Goal: Transaction & Acquisition: Purchase product/service

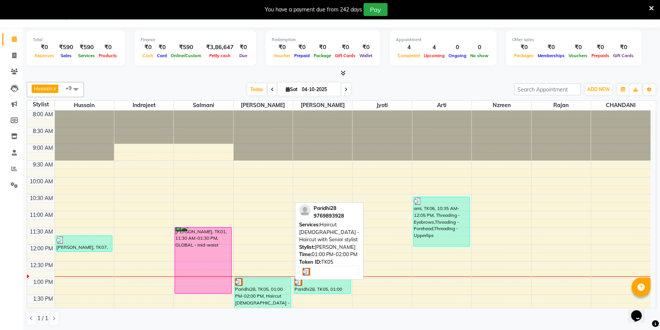
scroll to position [104, 0]
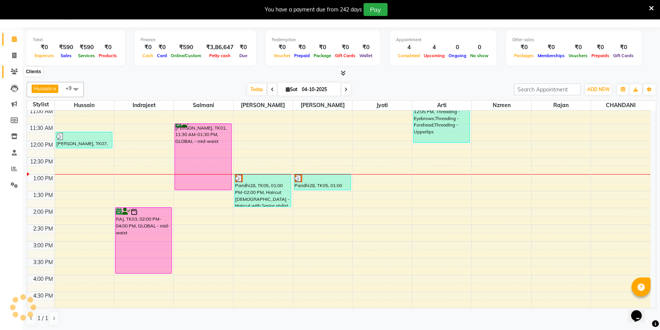
click at [8, 70] on span at bounding box center [14, 71] width 13 height 9
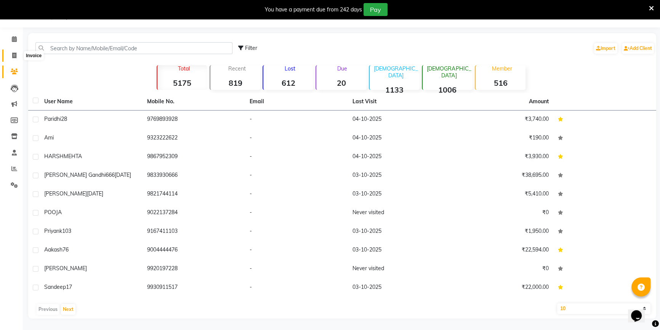
click at [10, 59] on span at bounding box center [14, 55] width 13 height 9
select select "service"
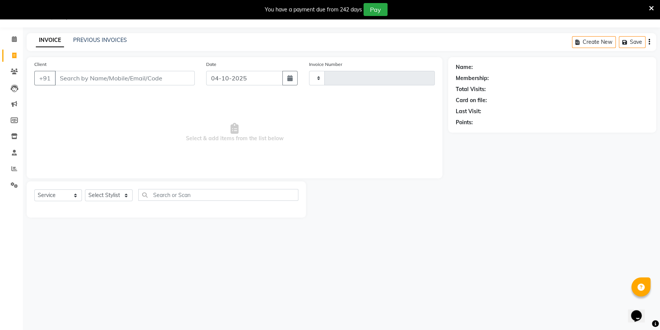
type input "4146"
select select "7658"
click at [112, 197] on select "Select Stylist [PERSON_NAME] [PERSON_NAME] Sir Disha [PERSON_NAME] Jyoti Mahesh…" at bounding box center [109, 196] width 48 height 12
select select "68253"
click at [85, 190] on select "Select Stylist [PERSON_NAME] [PERSON_NAME] Sir Disha [PERSON_NAME] Jyoti Mahesh…" at bounding box center [109, 196] width 48 height 12
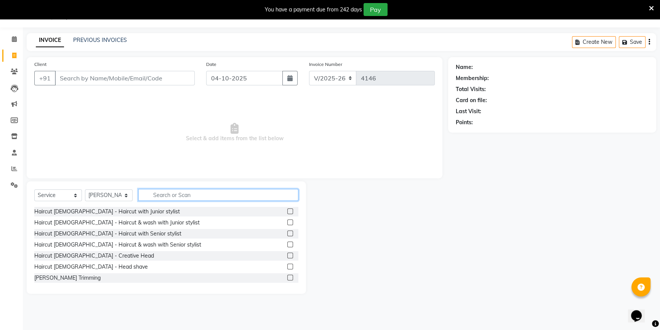
click at [154, 196] on input "text" at bounding box center [218, 195] width 160 height 12
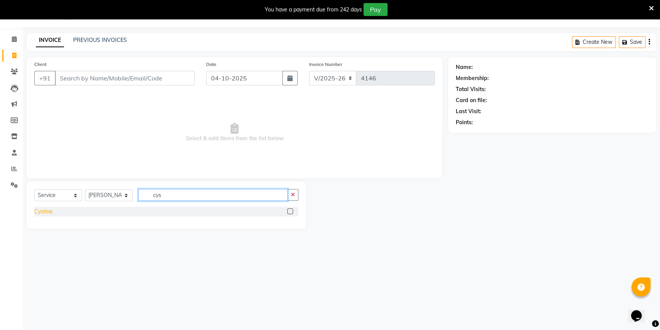
type input "cys"
click at [47, 210] on div "Cystine" at bounding box center [43, 212] width 18 height 8
checkbox input "false"
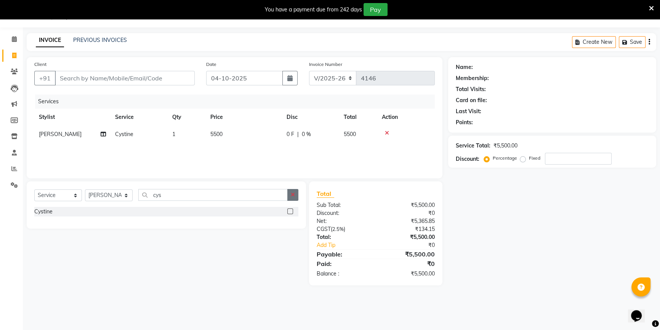
click at [296, 196] on button "button" at bounding box center [292, 195] width 11 height 12
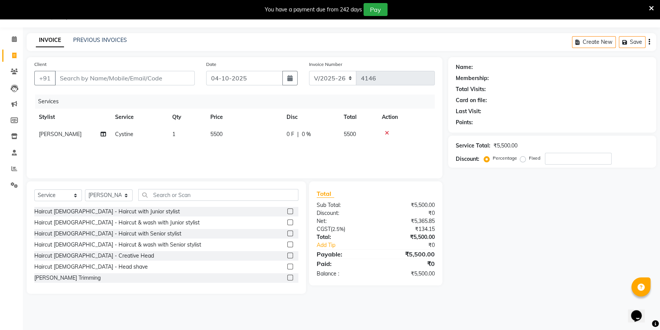
click at [386, 133] on icon at bounding box center [387, 132] width 4 height 5
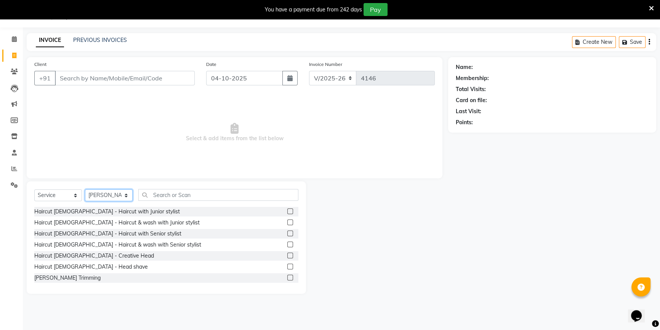
click at [127, 196] on select "Select Stylist [PERSON_NAME] [PERSON_NAME] Sir Disha [PERSON_NAME] Jyoti Mahesh…" at bounding box center [109, 196] width 48 height 12
click at [180, 178] on div "Client +91 Date 04-10-2025 Invoice Number V/2025 V/2025-26 4146 Select & add it…" at bounding box center [234, 175] width 427 height 237
click at [231, 143] on span "Select & add items from the list below" at bounding box center [234, 133] width 401 height 76
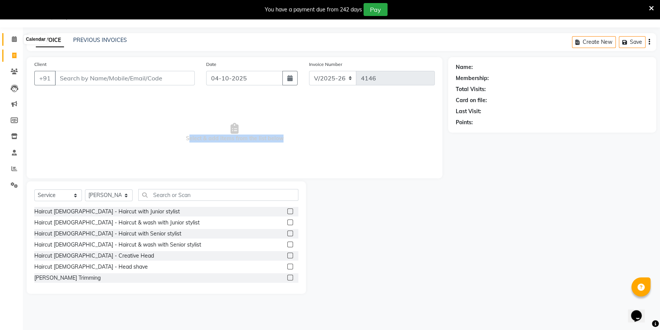
click at [18, 38] on span at bounding box center [14, 39] width 13 height 9
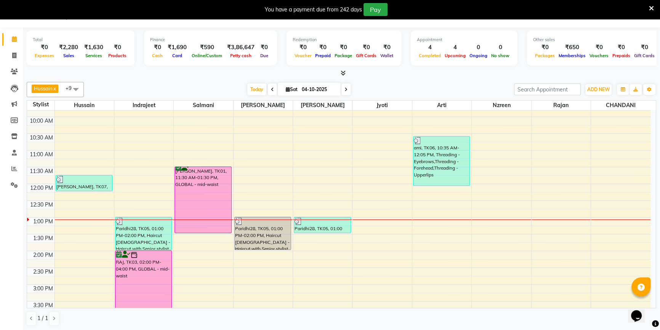
scroll to position [104, 0]
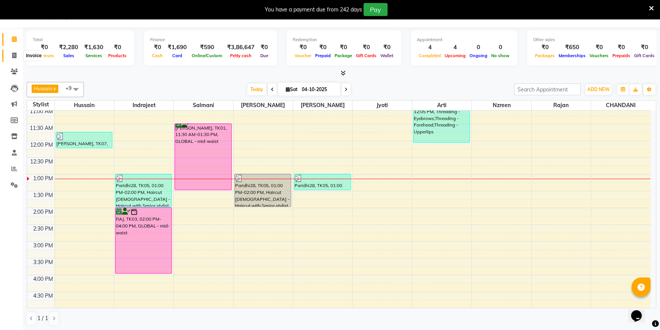
click at [17, 56] on span at bounding box center [14, 55] width 13 height 9
select select "7658"
select select "service"
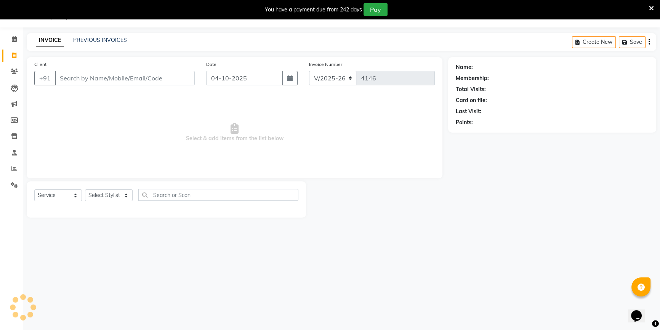
click at [106, 188] on div "Select Service Product Membership Package Voucher Prepaid Gift Card Select Styl…" at bounding box center [166, 199] width 279 height 36
click at [108, 194] on select "Select Stylist [PERSON_NAME] [PERSON_NAME] Sir Disha [PERSON_NAME] Jyoti Mahesh…" at bounding box center [109, 196] width 48 height 12
select select "68253"
click at [85, 190] on select "Select Stylist [PERSON_NAME] [PERSON_NAME] Sir Disha [PERSON_NAME] Jyoti Mahesh…" at bounding box center [109, 196] width 48 height 12
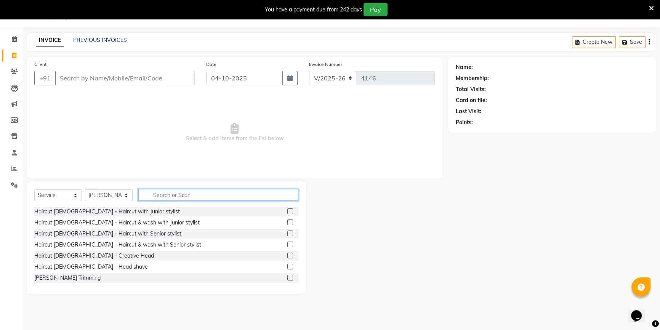
click at [155, 198] on input "text" at bounding box center [218, 195] width 160 height 12
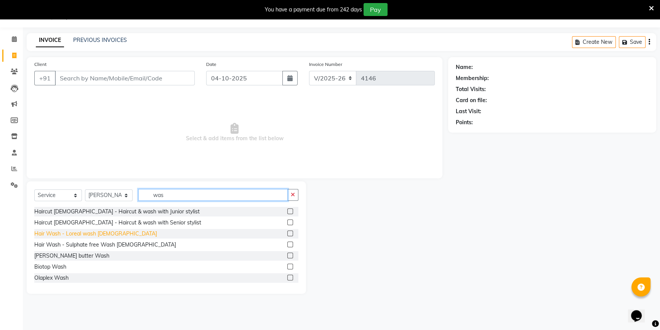
type input "was"
click at [55, 234] on div "Hair Wash - Loreal wash [DEMOGRAPHIC_DATA]" at bounding box center [95, 234] width 123 height 8
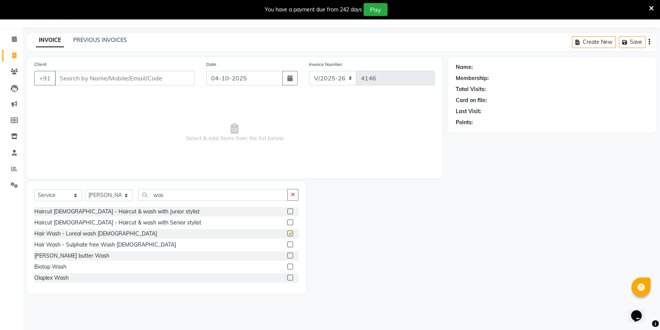
checkbox input "false"
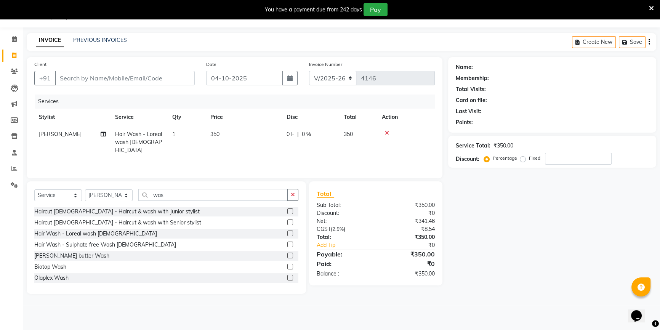
click at [212, 138] on td "350" at bounding box center [244, 142] width 76 height 33
select select "68253"
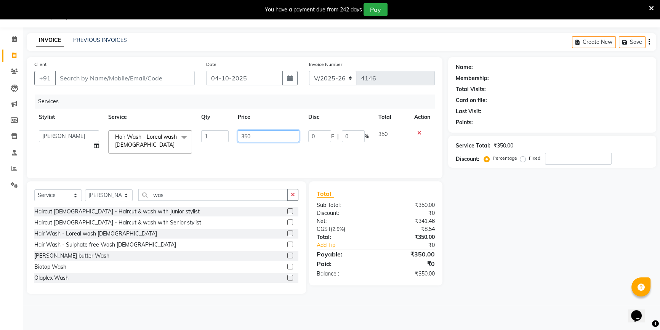
click at [244, 137] on input "350" at bounding box center [268, 136] width 61 height 12
type input "450"
click at [245, 148] on td "450" at bounding box center [268, 142] width 71 height 32
select select "68253"
click at [100, 189] on div "Select Service Product Membership Package Voucher Prepaid Gift Card Select Styl…" at bounding box center [166, 198] width 264 height 18
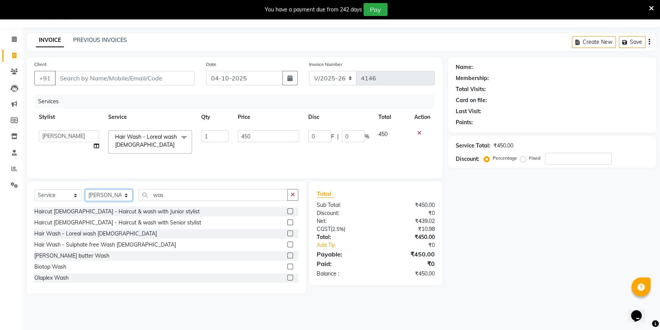
click at [98, 199] on select "Select Stylist [PERSON_NAME] [PERSON_NAME] Sir Disha [PERSON_NAME] Jyoti Mahesh…" at bounding box center [109, 196] width 48 height 12
select select "85645"
click at [85, 190] on select "Select Stylist [PERSON_NAME] [PERSON_NAME] Sir Disha [PERSON_NAME] Jyoti Mahesh…" at bounding box center [109, 196] width 48 height 12
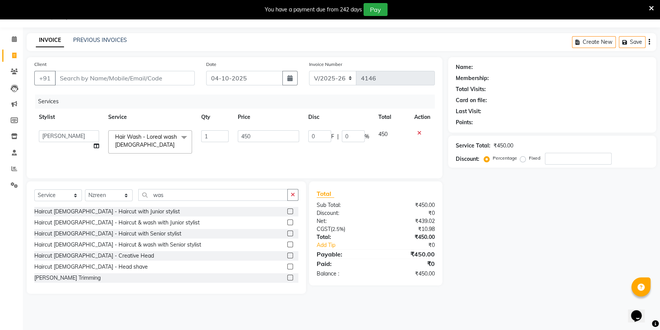
click at [167, 204] on div "Select Service Product Membership Package Voucher Prepaid Gift Card Select Styl…" at bounding box center [166, 198] width 264 height 18
click at [165, 202] on div "Select Service Product Membership Package Voucher Prepaid Gift Card Select Styl…" at bounding box center [166, 198] width 264 height 18
click at [164, 200] on input "was" at bounding box center [212, 195] width 149 height 12
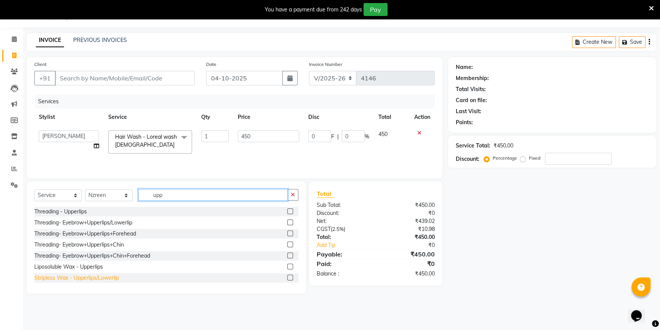
type input "upp"
click at [86, 275] on div "Stripless Wax - Upperlips/Lowerlip" at bounding box center [76, 278] width 85 height 8
checkbox input "false"
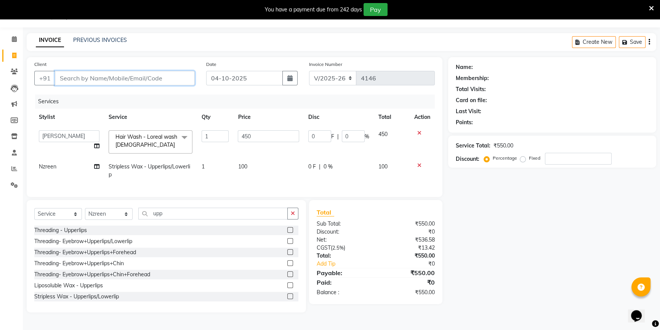
click at [103, 76] on input "Client" at bounding box center [125, 78] width 140 height 14
click at [289, 80] on icon "button" at bounding box center [289, 78] width 5 height 6
select select "10"
select select "2025"
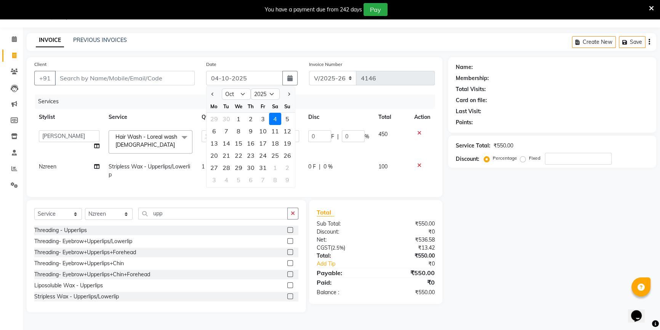
click at [281, 64] on div "Date 04-10-2025 Jan Feb Mar Apr May Jun Jul Aug Sep Oct Nov Dec 2015 2016 2017 …" at bounding box center [252, 75] width 103 height 31
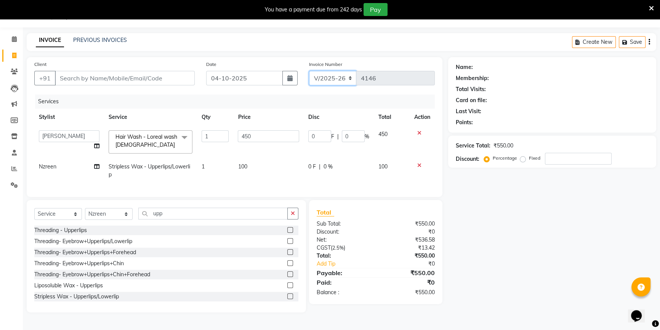
click at [348, 78] on select "V/2025 V/2025-26" at bounding box center [333, 78] width 48 height 14
click at [159, 80] on input "Client" at bounding box center [125, 78] width 140 height 14
type input "9"
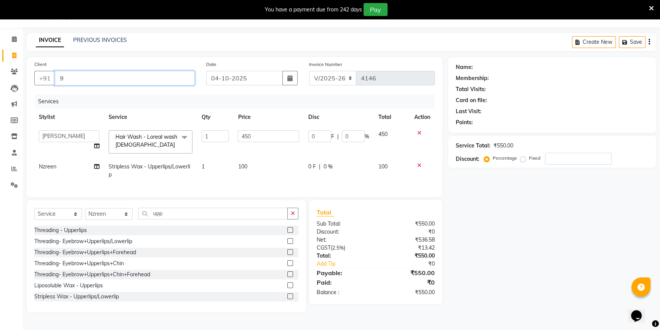
type input "0"
type input "9820692431"
click at [162, 80] on span "Add Client" at bounding box center [175, 78] width 30 height 8
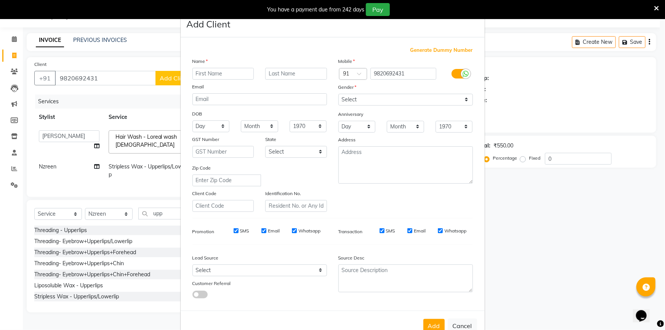
click at [208, 77] on input "text" at bounding box center [224, 74] width 62 height 12
type input "[PERSON_NAME]"
click at [416, 106] on select "Select [DEMOGRAPHIC_DATA] [DEMOGRAPHIC_DATA] Other Prefer Not To Say" at bounding box center [406, 100] width 135 height 12
select select "[DEMOGRAPHIC_DATA]"
click at [339, 94] on select "Select [DEMOGRAPHIC_DATA] [DEMOGRAPHIC_DATA] Other Prefer Not To Say" at bounding box center [406, 100] width 135 height 12
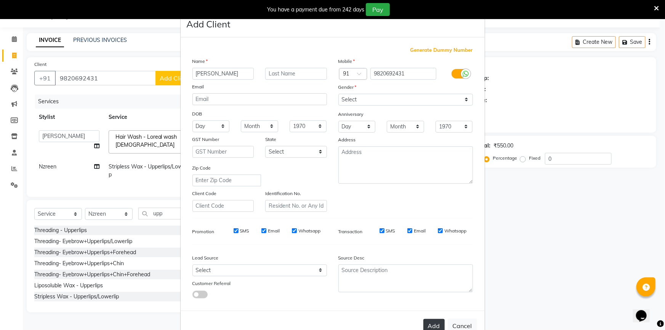
click at [437, 324] on button "Add" at bounding box center [434, 326] width 21 height 14
select select
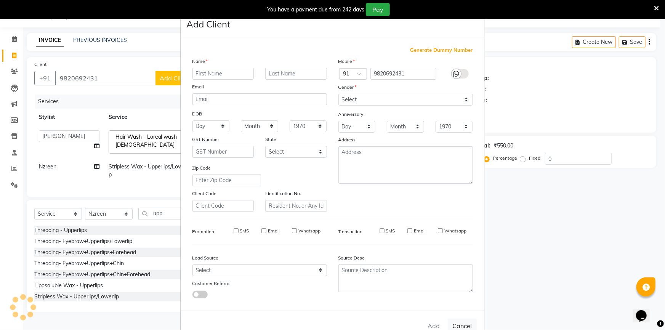
select select
checkbox input "false"
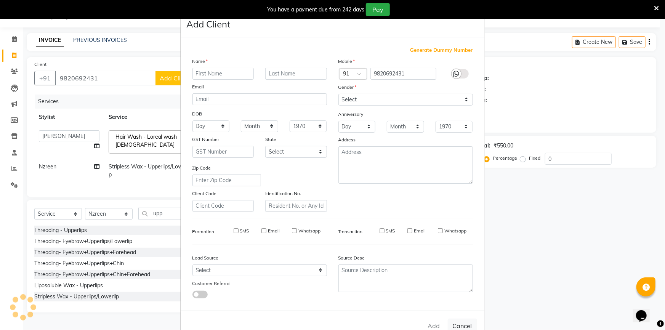
checkbox input "false"
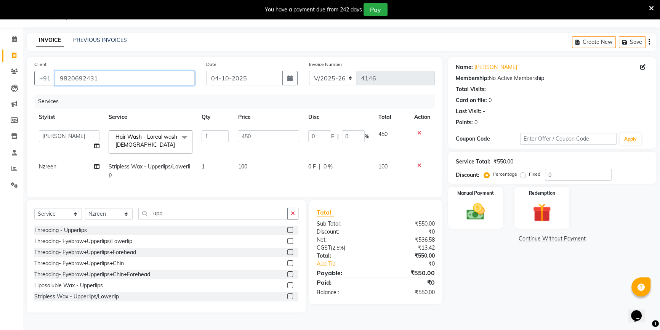
click at [83, 77] on input "9820692431" at bounding box center [125, 78] width 140 height 14
click at [644, 68] on icon at bounding box center [643, 66] width 5 height 5
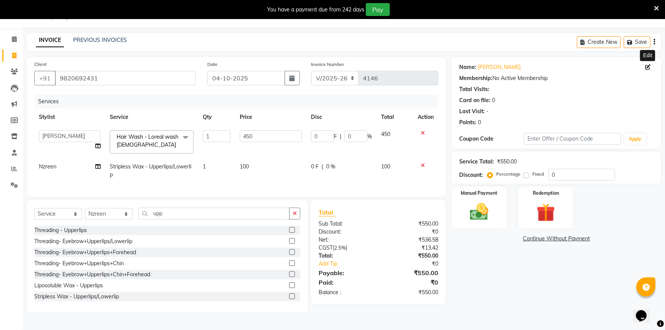
select select "[DEMOGRAPHIC_DATA]"
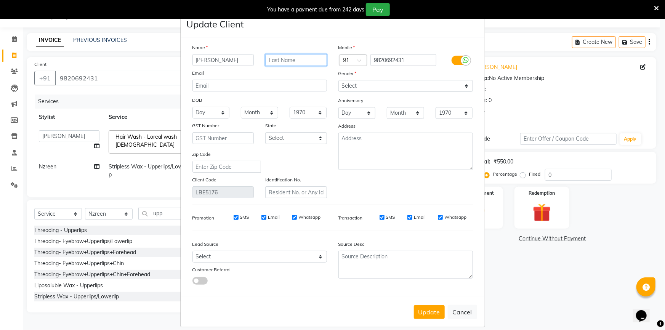
click at [305, 56] on input "text" at bounding box center [296, 60] width 62 height 12
type input "23/2/26"
click at [433, 318] on button "Update" at bounding box center [429, 312] width 31 height 14
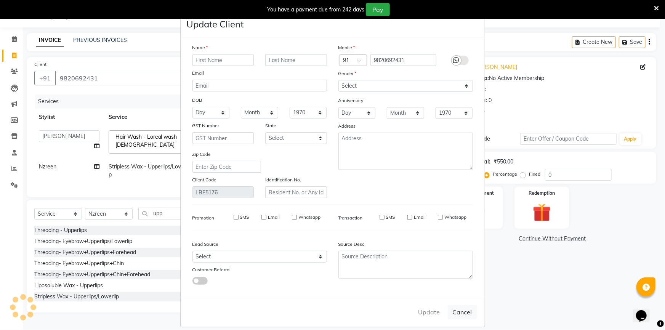
select select
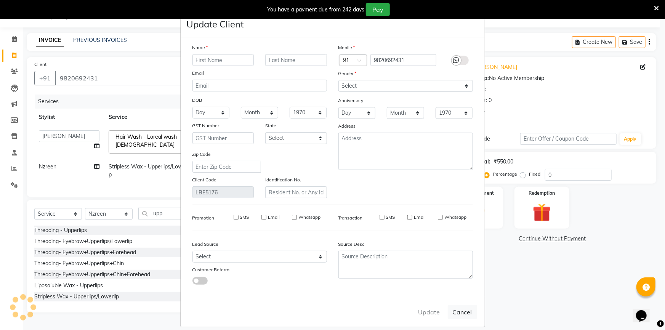
select select
checkbox input "false"
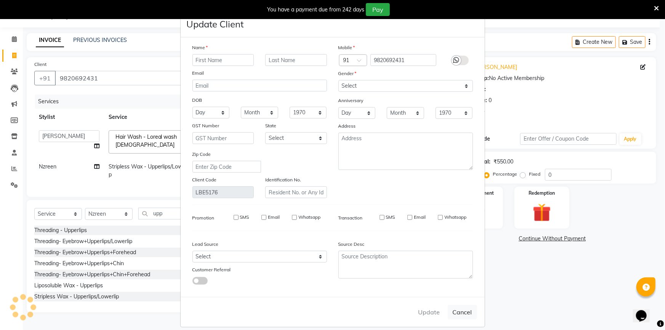
checkbox input "false"
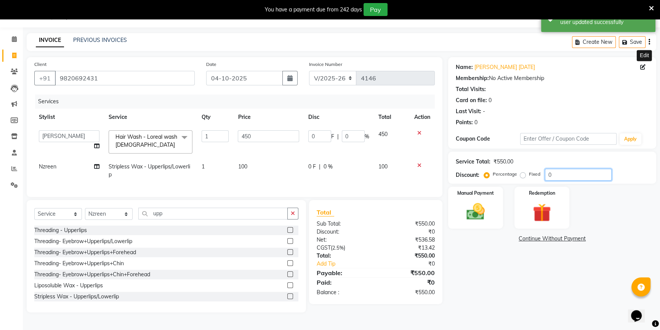
click at [548, 171] on input "0" at bounding box center [578, 175] width 67 height 12
type input "20"
type input "90"
type input "20"
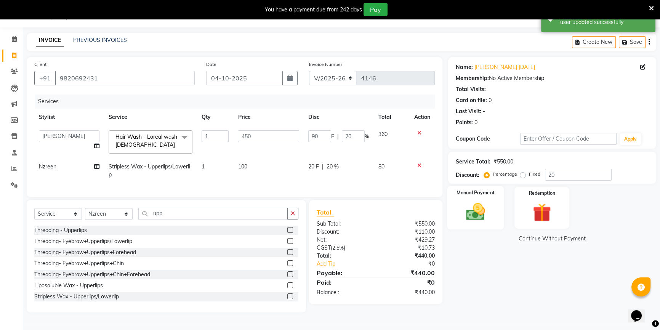
click at [493, 217] on div "Manual Payment" at bounding box center [475, 207] width 57 height 43
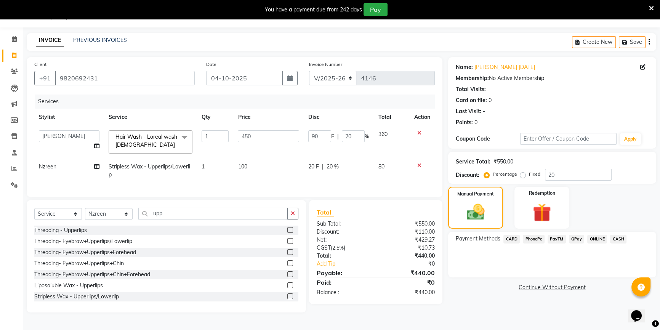
click at [618, 242] on span "CASH" at bounding box center [618, 239] width 16 height 9
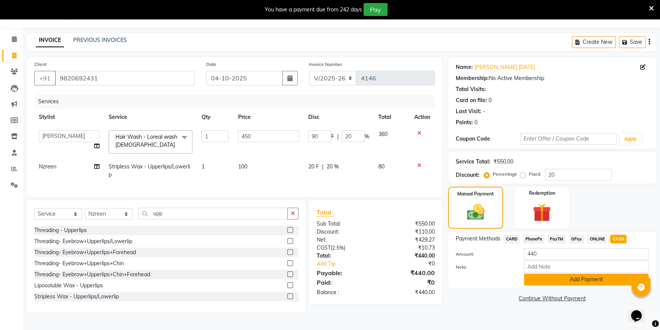
click at [580, 278] on button "Add Payment" at bounding box center [586, 280] width 125 height 12
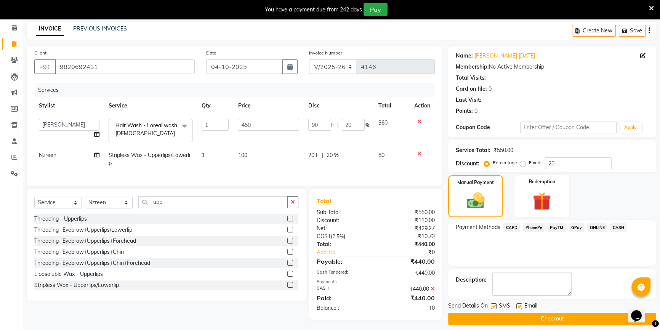
scroll to position [37, 0]
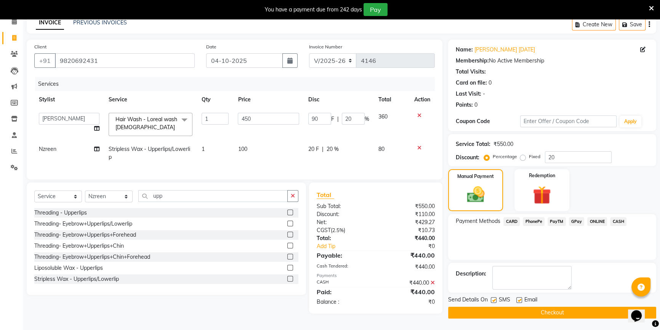
click at [520, 300] on label at bounding box center [520, 300] width 6 height 6
click at [520, 300] on input "checkbox" at bounding box center [519, 300] width 5 height 5
checkbox input "false"
click at [520, 308] on button "Checkout" at bounding box center [552, 313] width 208 height 12
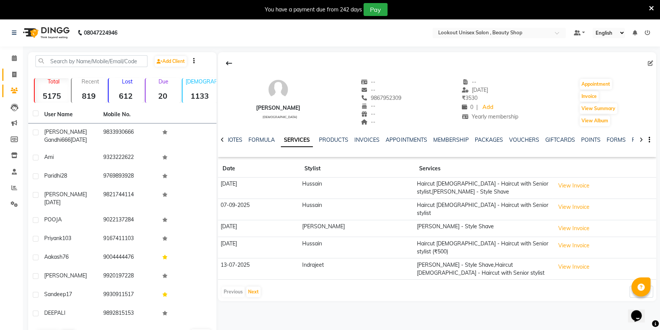
click at [13, 72] on icon at bounding box center [14, 75] width 4 height 6
select select "service"
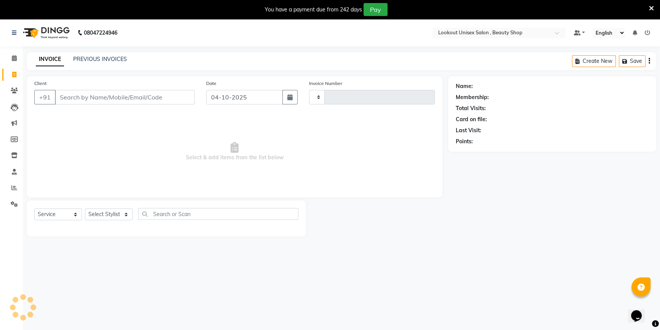
type input "4146"
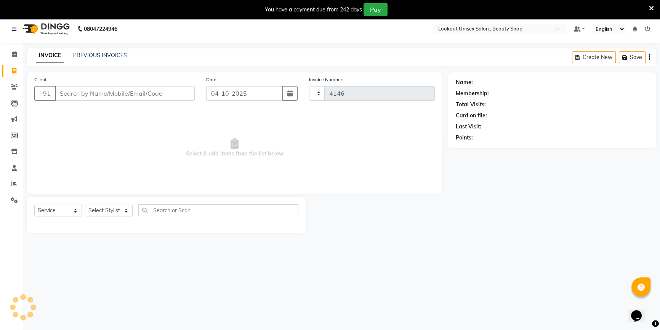
select select "7658"
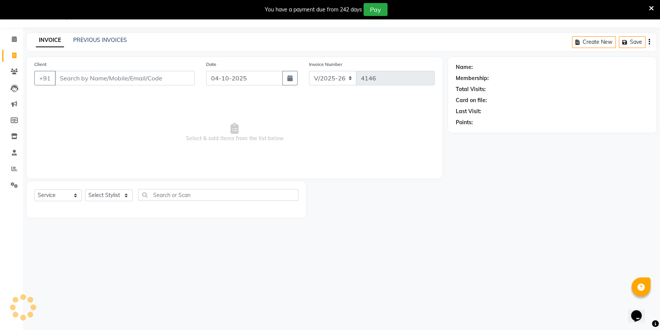
click at [87, 74] on input "Client" at bounding box center [125, 78] width 140 height 14
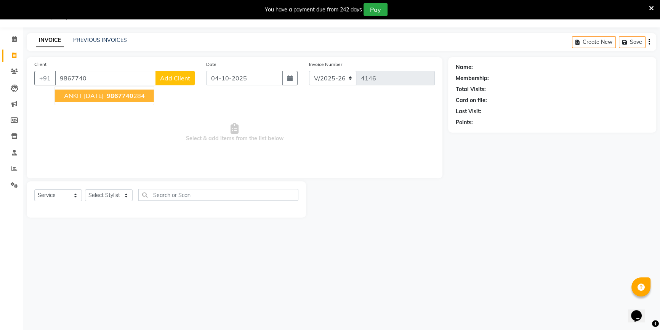
click at [90, 92] on span "ANKIT [DATE]" at bounding box center [84, 96] width 40 height 8
type input "9867740284"
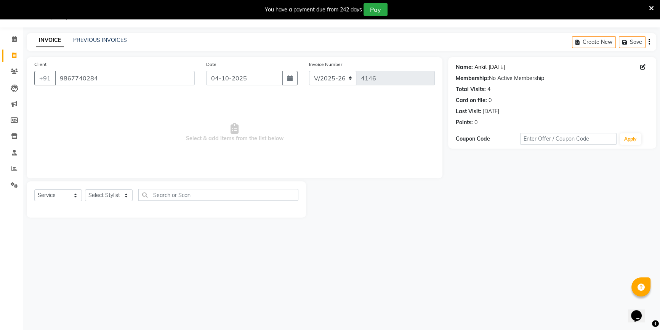
click at [501, 66] on link "Ankit 16/5/26" at bounding box center [490, 67] width 31 height 8
click at [102, 200] on select "Select Stylist [PERSON_NAME] [PERSON_NAME] Sir Disha [PERSON_NAME] Jyoti Mahesh…" at bounding box center [109, 196] width 48 height 12
select select "68200"
click at [85, 190] on select "Select Stylist [PERSON_NAME] [PERSON_NAME] Sir Disha [PERSON_NAME] Jyoti Mahesh…" at bounding box center [109, 196] width 48 height 12
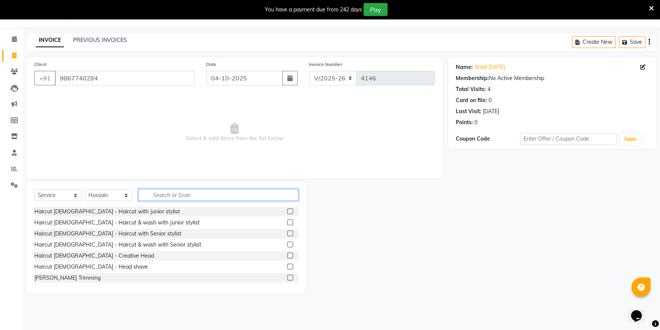
click at [153, 195] on input "text" at bounding box center [218, 195] width 160 height 12
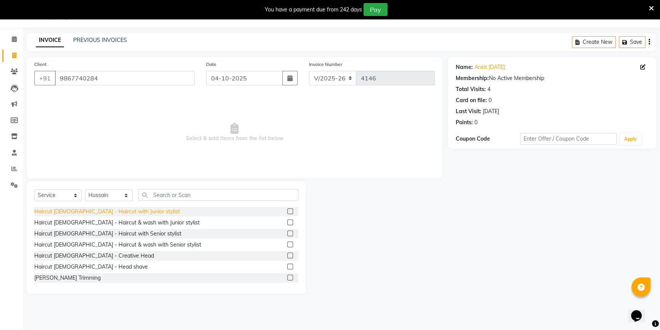
click at [128, 211] on div "Haircut [DEMOGRAPHIC_DATA] - Haircut with Junior stylist" at bounding box center [107, 212] width 146 height 8
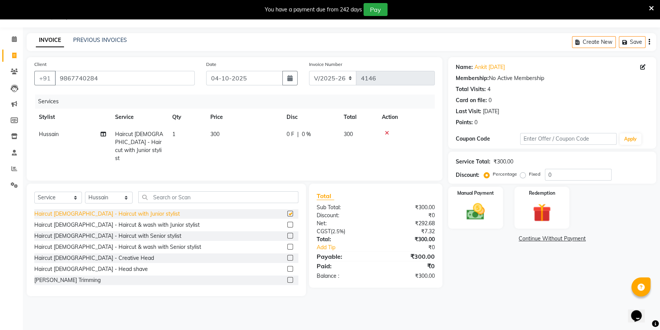
checkbox input "false"
click at [549, 173] on input "0" at bounding box center [578, 175] width 67 height 12
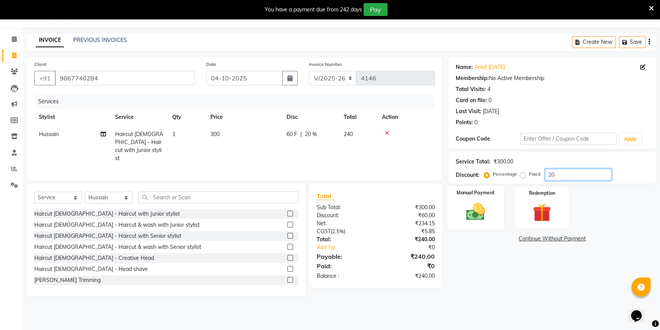
type input "20"
click at [483, 219] on img at bounding box center [476, 212] width 31 height 22
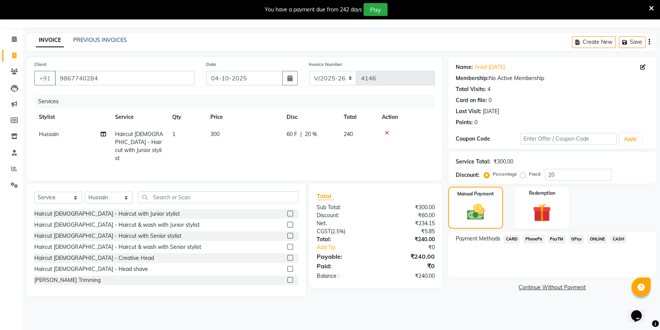
click at [513, 238] on span "CARD" at bounding box center [512, 239] width 16 height 9
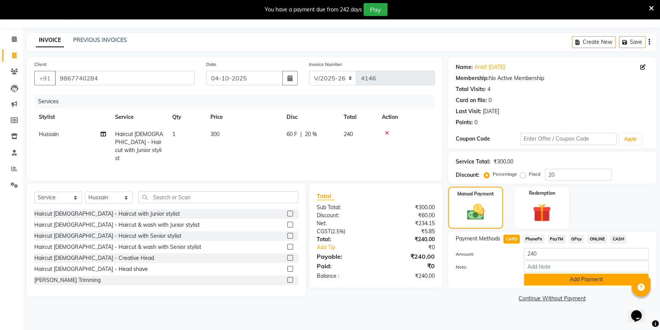
click at [563, 279] on button "Add Payment" at bounding box center [586, 280] width 125 height 12
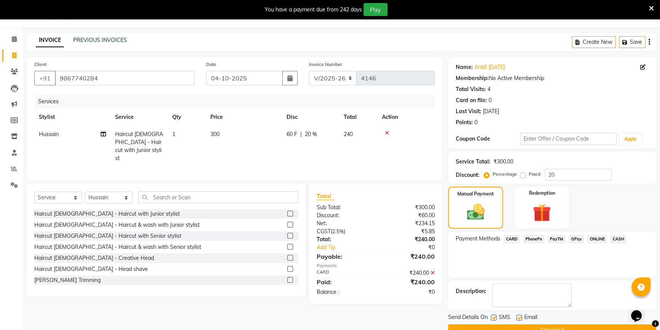
scroll to position [36, 0]
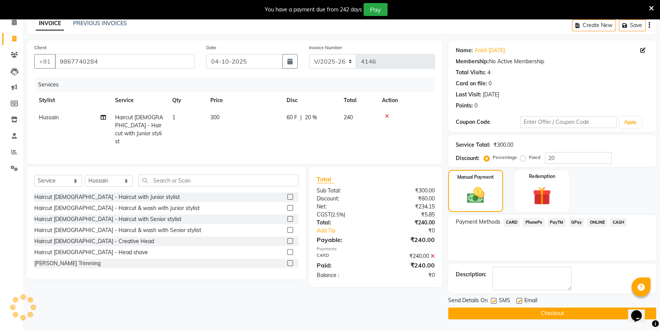
click at [519, 300] on label at bounding box center [520, 301] width 6 height 6
click at [519, 300] on input "checkbox" at bounding box center [519, 301] width 5 height 5
checkbox input "false"
click at [524, 313] on button "Checkout" at bounding box center [552, 314] width 208 height 12
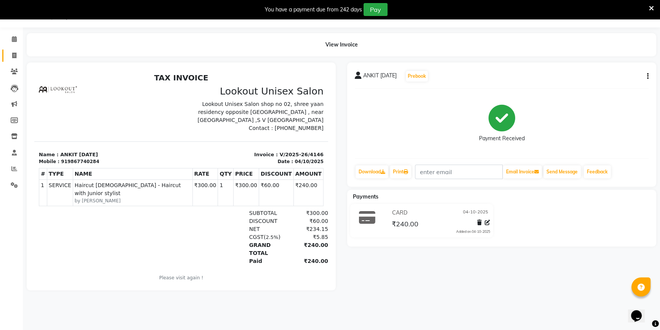
click at [15, 50] on link "Invoice" at bounding box center [11, 56] width 18 height 13
select select "7658"
select select "service"
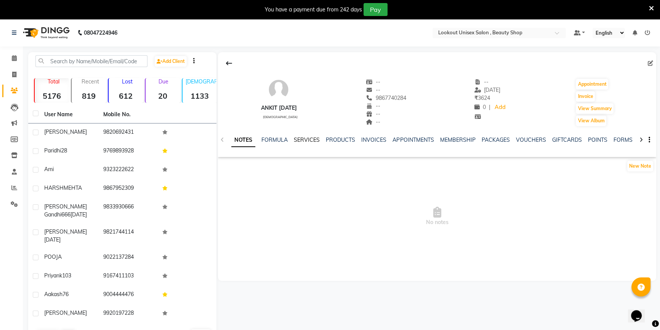
click at [313, 143] on link "SERVICES" at bounding box center [307, 140] width 26 height 7
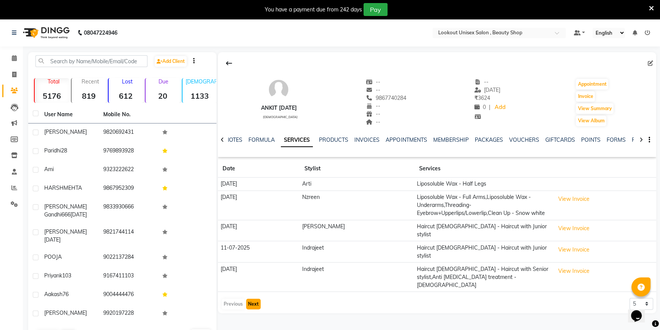
click at [255, 299] on button "Next" at bounding box center [253, 304] width 14 height 11
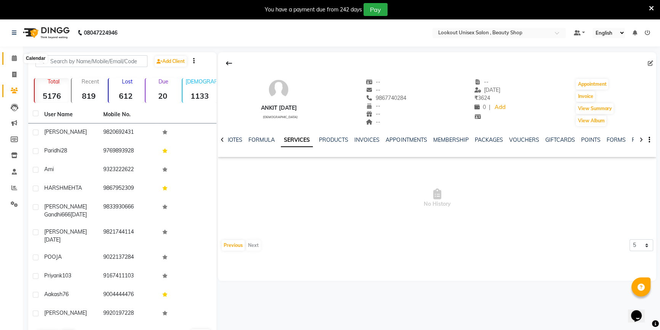
click at [8, 58] on span at bounding box center [14, 58] width 13 height 9
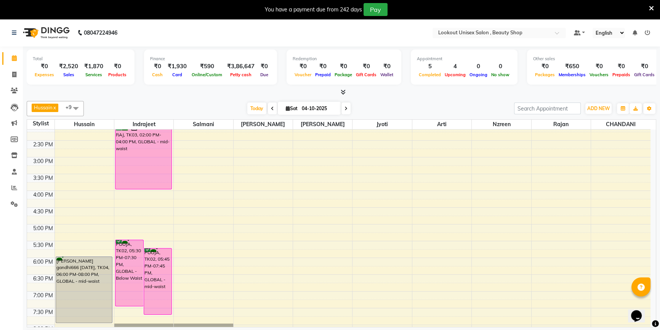
scroll to position [208, 0]
click at [485, 156] on div "8:00 AM 8:30 AM 9:00 AM 9:30 AM 10:00 AM 10:30 AM 11:00 AM 11:30 AM 12:00 PM 12…" at bounding box center [339, 156] width 624 height 469
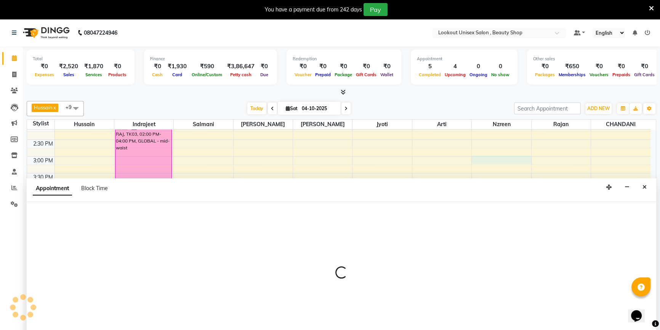
scroll to position [9, 0]
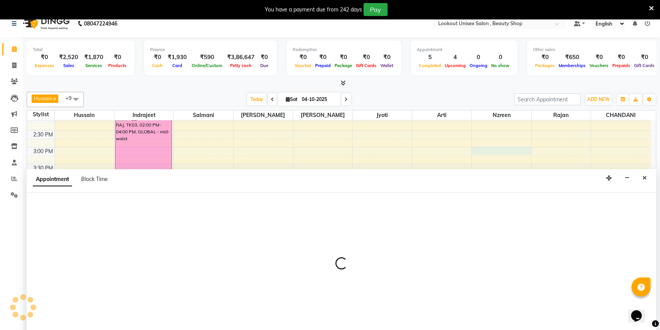
select select "85645"
select select "900"
select select "tentative"
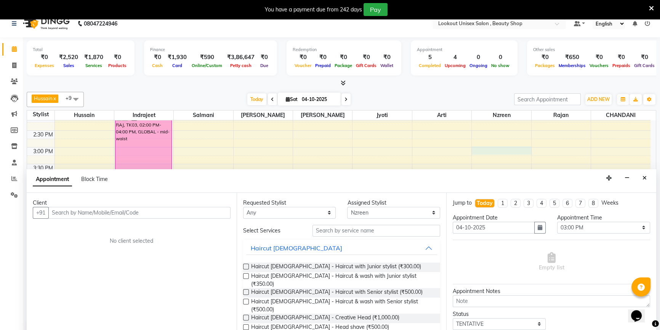
click at [132, 214] on input "text" at bounding box center [139, 213] width 182 height 12
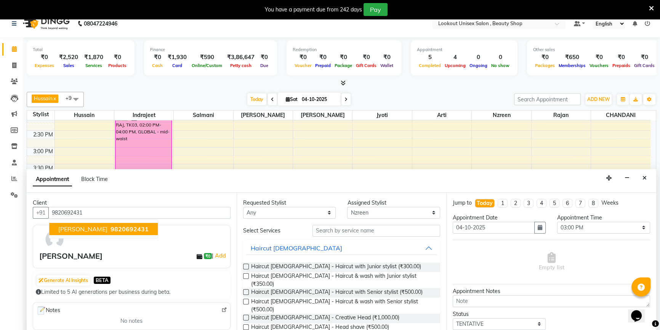
type input "9820692431"
click at [286, 215] on select "Any [PERSON_NAME] [PERSON_NAME] Sir [PERSON_NAME] Jyoti [PERSON_NAME] [PERSON_N…" at bounding box center [289, 213] width 93 height 12
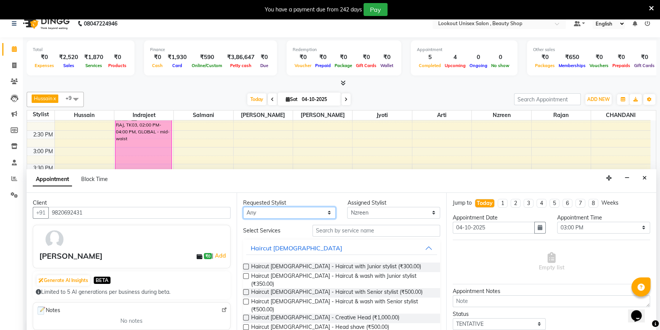
select select "85645"
click at [243, 207] on select "Any [PERSON_NAME] [PERSON_NAME] Sir [PERSON_NAME] Jyoti [PERSON_NAME] [PERSON_N…" at bounding box center [289, 213] width 93 height 12
click at [345, 234] on input "text" at bounding box center [377, 231] width 128 height 12
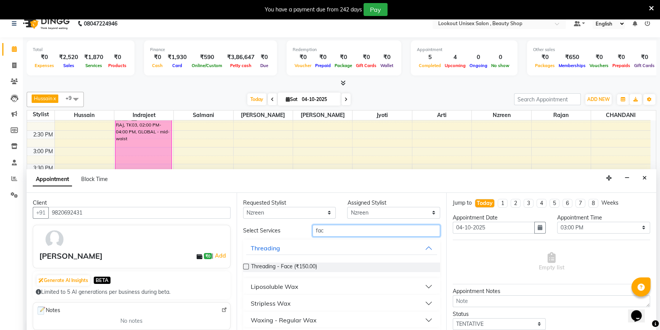
type input "fac"
click at [61, 207] on div "Client [PHONE_NUMBER] [PERSON_NAME] ₹0 | Add Generate AI Insights BETA Limited …" at bounding box center [132, 267] width 210 height 148
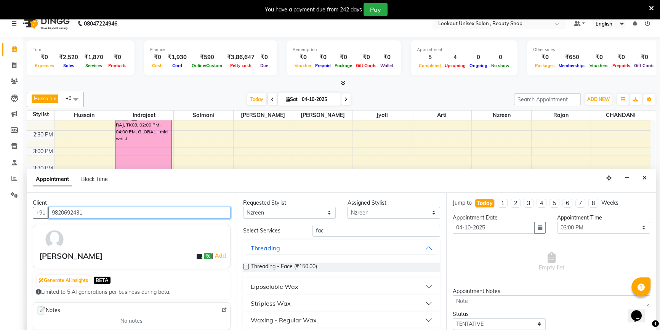
click at [61, 208] on input "9820692431" at bounding box center [139, 213] width 182 height 12
click at [61, 214] on input "9820692431" at bounding box center [139, 213] width 182 height 12
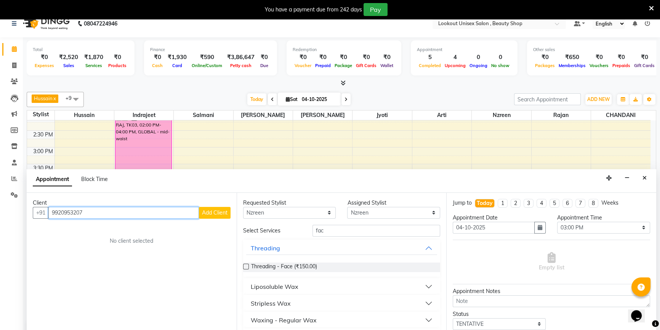
type input "9920953207"
click at [210, 214] on span "Add Client" at bounding box center [215, 212] width 26 height 7
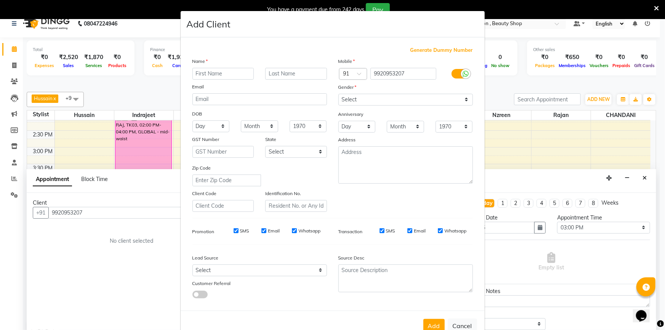
click at [223, 74] on input "text" at bounding box center [224, 74] width 62 height 12
type input "prinda"
click at [369, 103] on select "Select [DEMOGRAPHIC_DATA] [DEMOGRAPHIC_DATA] Other Prefer Not To Say" at bounding box center [406, 100] width 135 height 12
select select "[DEMOGRAPHIC_DATA]"
click at [339, 94] on select "Select [DEMOGRAPHIC_DATA] [DEMOGRAPHIC_DATA] Other Prefer Not To Say" at bounding box center [406, 100] width 135 height 12
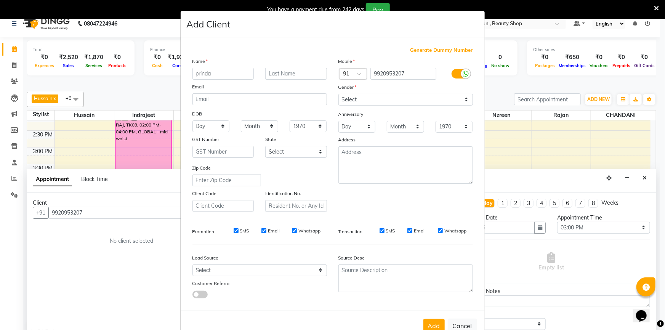
click at [433, 323] on button "Add" at bounding box center [434, 326] width 21 height 14
select select
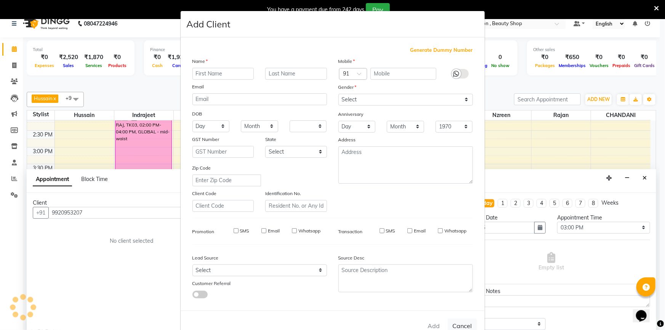
select select
checkbox input "false"
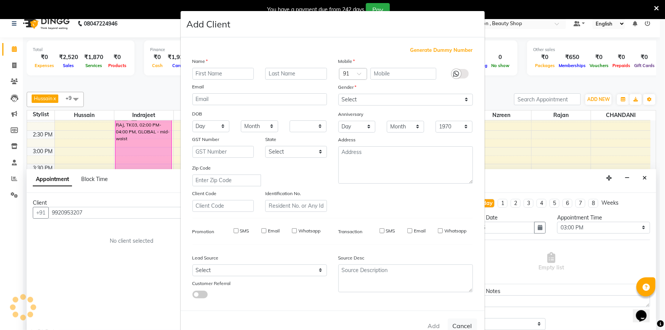
checkbox input "false"
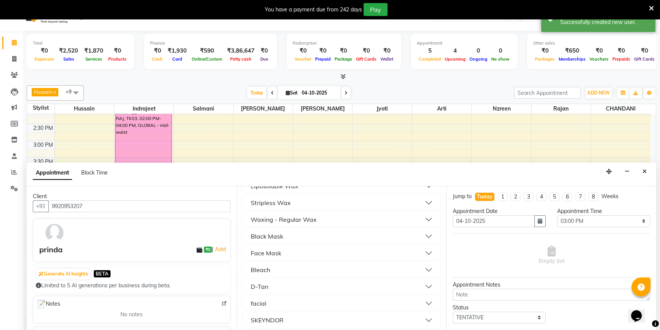
scroll to position [19, 0]
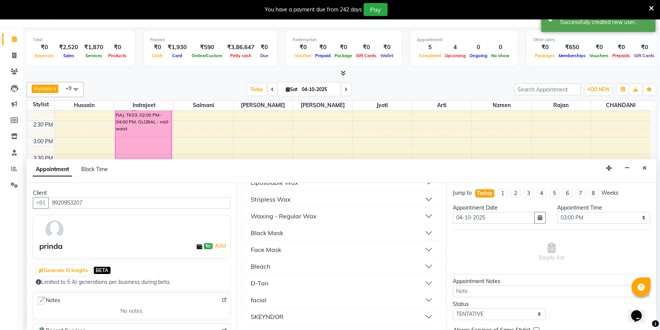
click at [260, 300] on div "facial" at bounding box center [259, 300] width 16 height 9
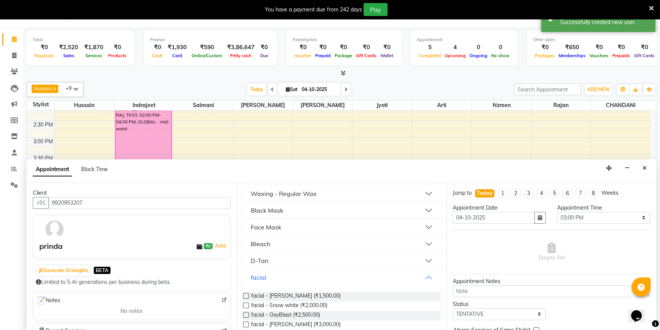
scroll to position [129, 0]
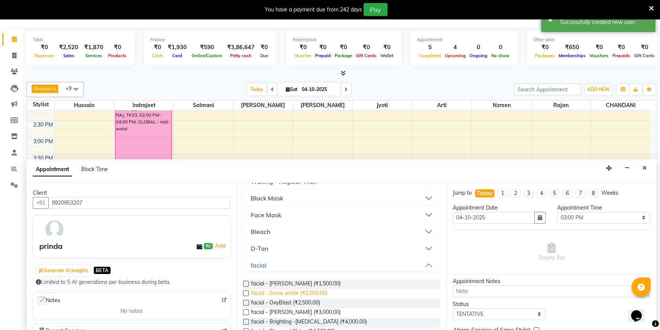
click at [297, 290] on span "facial - Snow white (₹2,000.00)" at bounding box center [289, 294] width 76 height 10
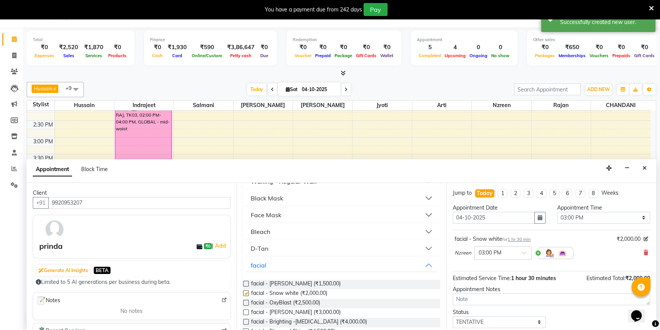
checkbox input "false"
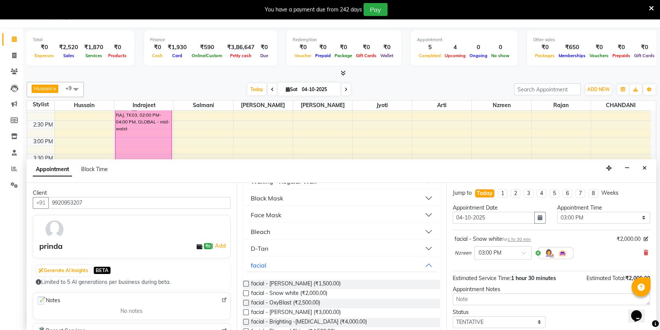
scroll to position [0, 0]
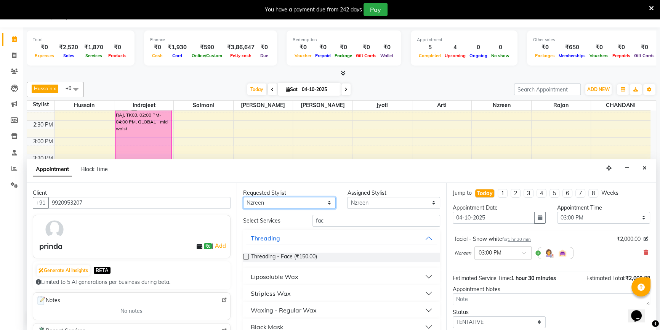
click at [306, 200] on select "Any [PERSON_NAME] [PERSON_NAME] Sir [PERSON_NAME] Jyoti [PERSON_NAME] [PERSON_N…" at bounding box center [289, 203] width 93 height 12
select select "68211"
click at [243, 197] on select "Any [PERSON_NAME] [PERSON_NAME] Sir [PERSON_NAME] Jyoti [PERSON_NAME] [PERSON_N…" at bounding box center [289, 203] width 93 height 12
select select "68211"
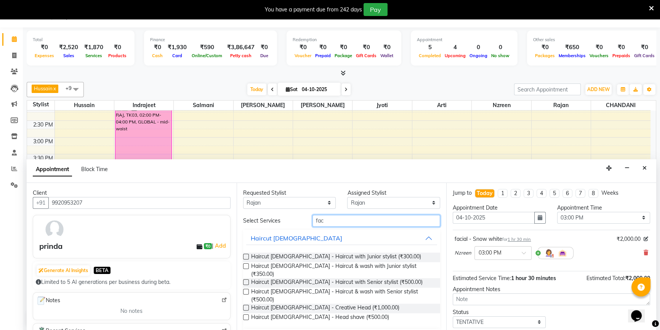
click at [322, 217] on input "fac" at bounding box center [377, 221] width 128 height 12
click at [312, 197] on select "Any [PERSON_NAME] [PERSON_NAME] Sir [PERSON_NAME] Jyoti [PERSON_NAME] [PERSON_N…" at bounding box center [289, 203] width 93 height 12
select select "null"
click at [243, 197] on select "Any [PERSON_NAME] [PERSON_NAME] Sir [PERSON_NAME] Jyoti [PERSON_NAME] [PERSON_N…" at bounding box center [289, 203] width 93 height 12
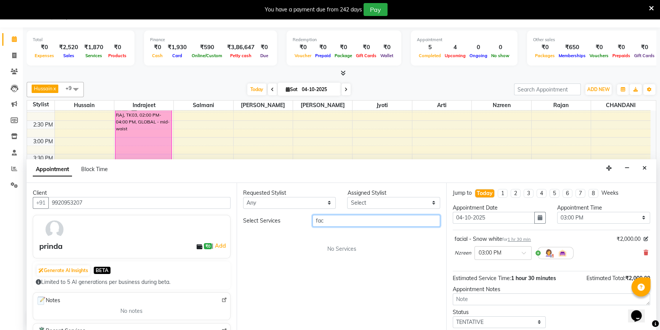
click at [336, 220] on input "fac" at bounding box center [377, 221] width 128 height 12
click at [358, 207] on select "Select [PERSON_NAME] [PERSON_NAME] Sir [PERSON_NAME] Jyoti [PERSON_NAME] [PERSO…" at bounding box center [393, 203] width 93 height 12
select select "67794"
click at [347, 197] on select "Select [PERSON_NAME] [PERSON_NAME] Sir [PERSON_NAME] Jyoti [PERSON_NAME] [PERSO…" at bounding box center [393, 203] width 93 height 12
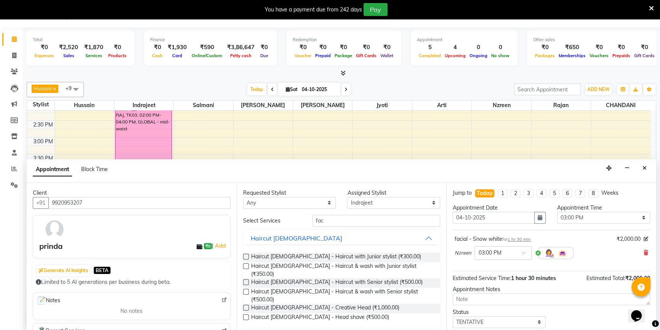
click at [337, 214] on div "Requested Stylist Any [PERSON_NAME] [PERSON_NAME] Sir [PERSON_NAME] Jyoti [PERS…" at bounding box center [342, 257] width 210 height 148
click at [337, 218] on input "fac" at bounding box center [377, 221] width 128 height 12
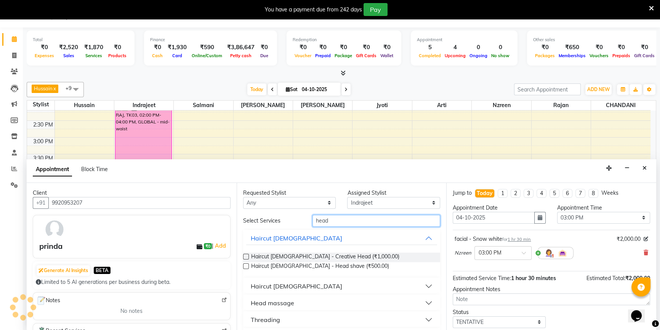
type input "head"
click at [283, 299] on div "Head massage" at bounding box center [272, 303] width 43 height 9
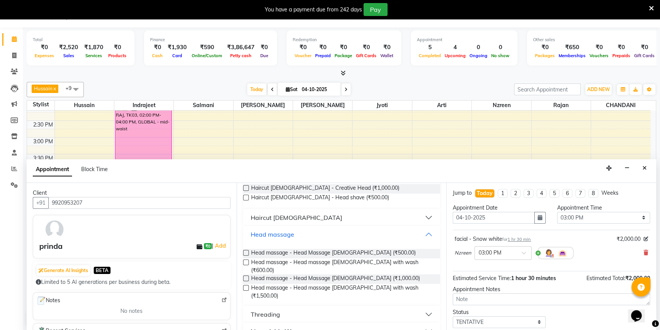
scroll to position [69, 0]
click at [341, 274] on span "Head massage - Head Massage [DEMOGRAPHIC_DATA] (₹1,000.00)" at bounding box center [335, 279] width 169 height 10
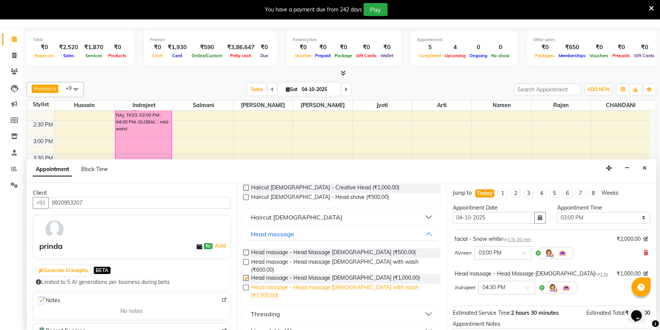
checkbox input "false"
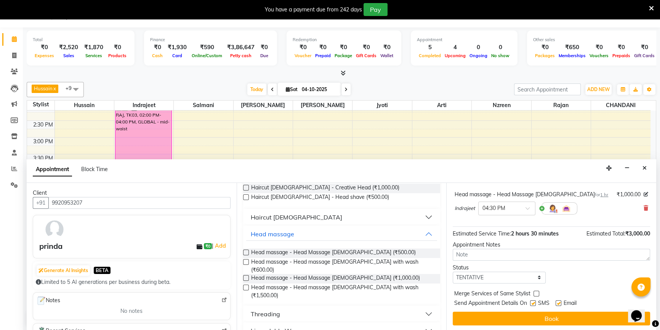
scroll to position [80, 0]
click at [514, 275] on select "Select TENTATIVE CONFIRM CHECK-IN UPCOMING" at bounding box center [499, 277] width 93 height 12
select select "confirm booking"
click at [453, 271] on select "Select TENTATIVE CONFIRM CHECK-IN UPCOMING" at bounding box center [499, 277] width 93 height 12
click at [560, 300] on label at bounding box center [559, 303] width 6 height 6
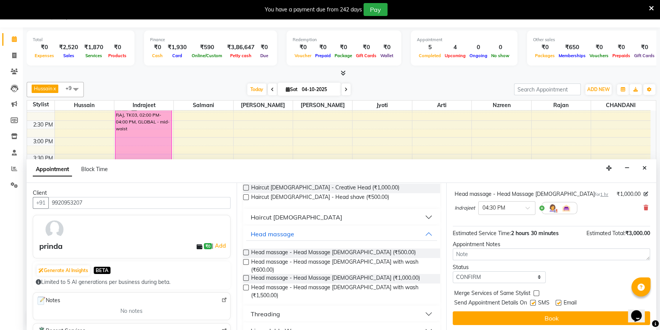
click at [560, 301] on input "checkbox" at bounding box center [558, 303] width 5 height 5
checkbox input "false"
click at [537, 305] on div "SMS" at bounding box center [543, 304] width 26 height 10
click at [532, 300] on label at bounding box center [533, 303] width 6 height 6
click at [532, 301] on input "checkbox" at bounding box center [532, 303] width 5 height 5
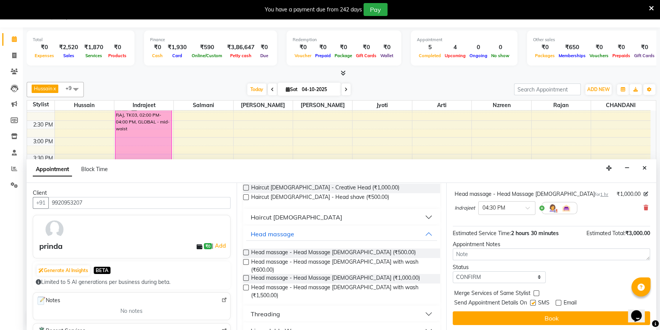
checkbox input "false"
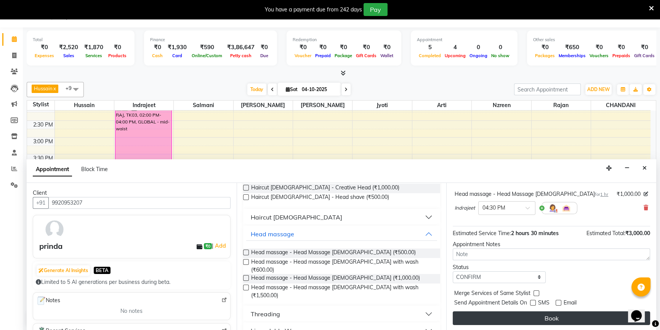
click at [536, 315] on button "Book" at bounding box center [552, 319] width 198 height 14
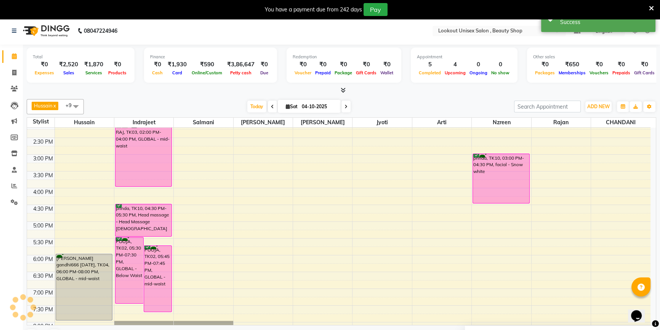
scroll to position [0, 0]
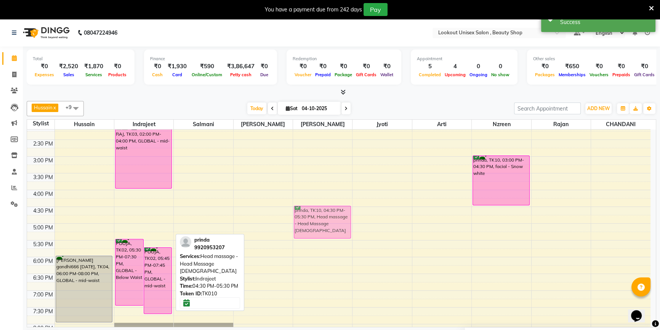
drag, startPoint x: 137, startPoint y: 215, endPoint x: 333, endPoint y: 218, distance: 195.6
click at [333, 218] on tr "[PERSON_NAME], TK07, 11:45 AM-12:15 PM, Haircut [DEMOGRAPHIC_DATA] - Haircut wi…" at bounding box center [339, 156] width 624 height 469
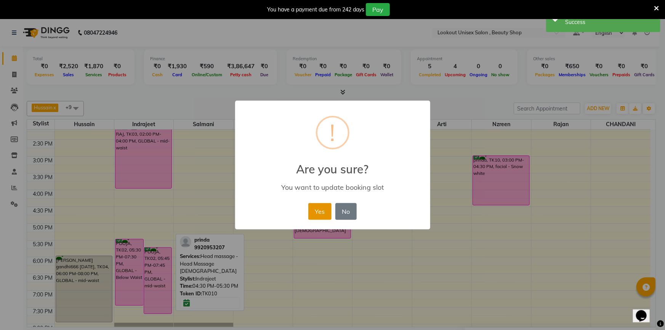
click at [328, 211] on button "Yes" at bounding box center [319, 211] width 23 height 17
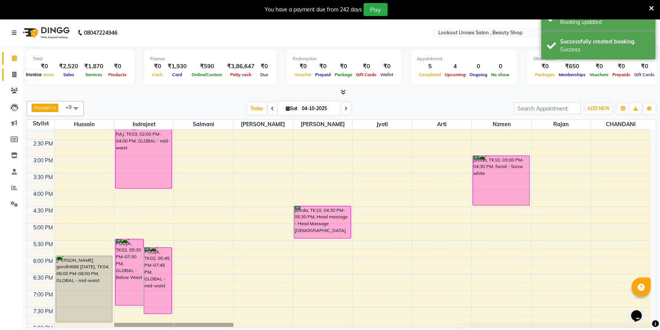
drag, startPoint x: 8, startPoint y: 73, endPoint x: 18, endPoint y: 93, distance: 22.2
click at [8, 74] on span at bounding box center [14, 75] width 13 height 9
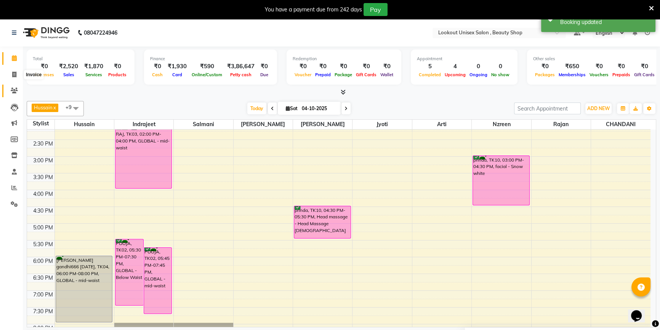
select select "7658"
select select "service"
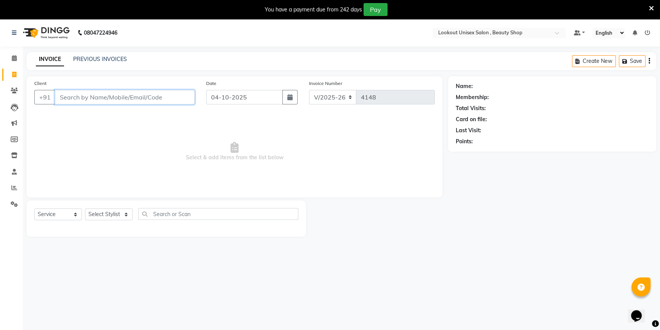
click at [80, 100] on input "Client" at bounding box center [125, 97] width 140 height 14
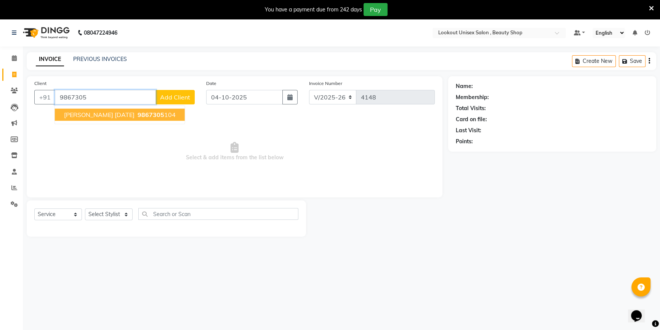
click at [92, 109] on button "[PERSON_NAME] [DATE] 9867305 104" at bounding box center [120, 115] width 130 height 12
type input "9867305104"
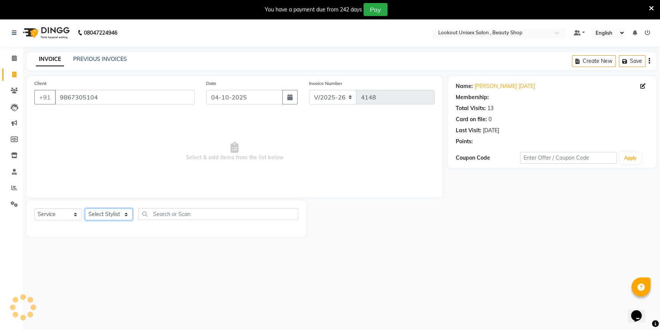
click at [114, 217] on select "Select Stylist [PERSON_NAME] [PERSON_NAME] Sir Disha [PERSON_NAME] Jyoti Mahesh…" at bounding box center [109, 215] width 48 height 12
select select "68561"
click at [85, 209] on select "Select Stylist [PERSON_NAME] [PERSON_NAME] Sir Disha [PERSON_NAME] Jyoti Mahesh…" at bounding box center [109, 215] width 48 height 12
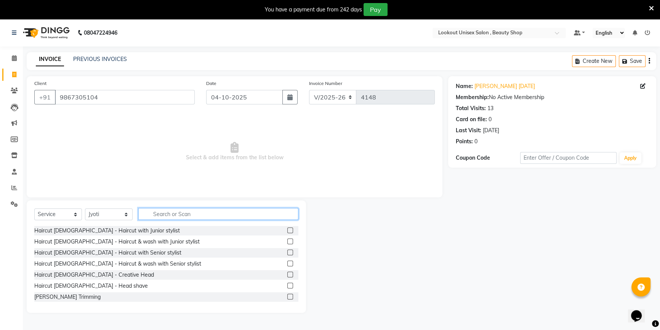
click at [175, 210] on input "text" at bounding box center [218, 214] width 160 height 12
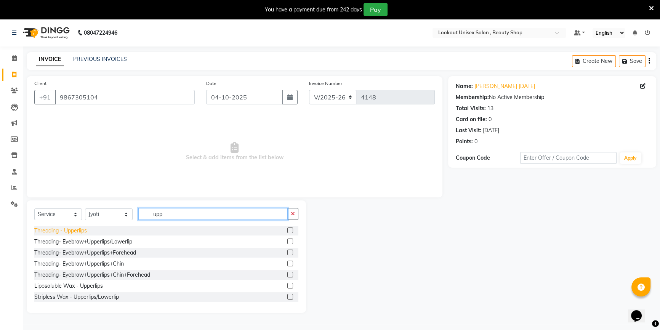
type input "upp"
click at [38, 232] on div "Threading - Upperlips" at bounding box center [60, 231] width 53 height 8
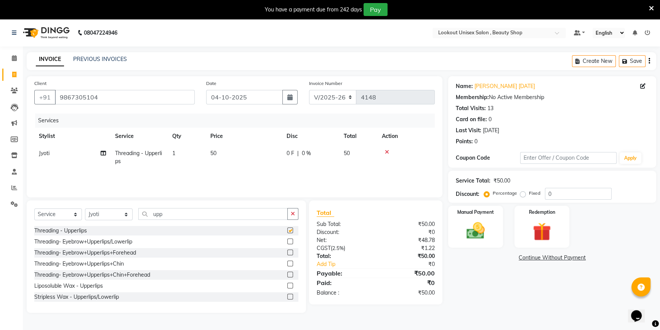
checkbox input "false"
click at [488, 83] on link "[PERSON_NAME] [DATE]" at bounding box center [505, 86] width 61 height 8
click at [113, 211] on select "Select Stylist [PERSON_NAME] [PERSON_NAME] Sir Disha [PERSON_NAME] Jyoti Mahesh…" at bounding box center [109, 215] width 48 height 12
select select "68253"
click at [85, 209] on select "Select Stylist [PERSON_NAME] [PERSON_NAME] Sir Disha [PERSON_NAME] Jyoti Mahesh…" at bounding box center [109, 215] width 48 height 12
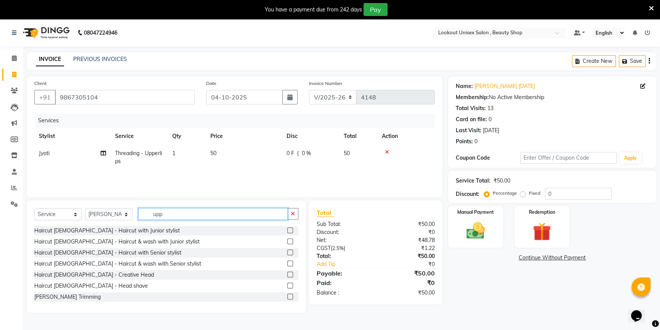
click at [174, 211] on input "upp" at bounding box center [212, 214] width 149 height 12
type input "was"
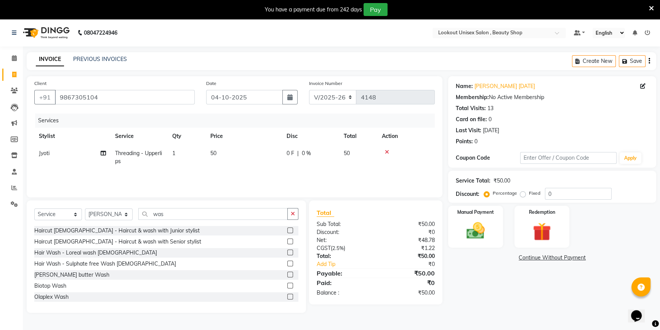
click at [94, 257] on div "Hair Wash - Loreal wash [DEMOGRAPHIC_DATA]" at bounding box center [166, 253] width 264 height 10
click at [93, 254] on div "Hair Wash - Loreal wash [DEMOGRAPHIC_DATA]" at bounding box center [95, 253] width 123 height 8
checkbox input "false"
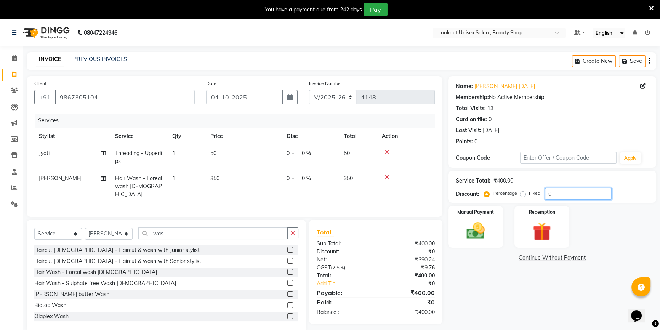
click at [546, 194] on input "0" at bounding box center [578, 194] width 67 height 12
type input "20"
click at [486, 225] on img at bounding box center [476, 231] width 31 height 22
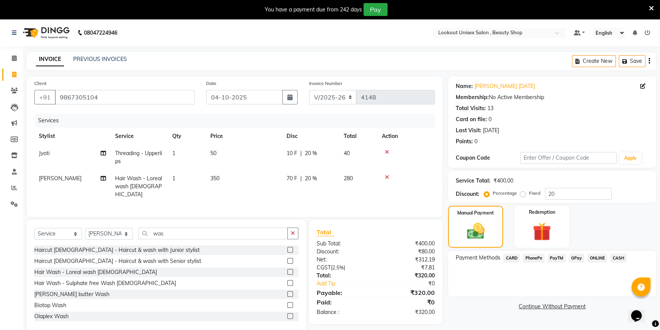
click at [552, 259] on span "PayTM" at bounding box center [557, 258] width 18 height 9
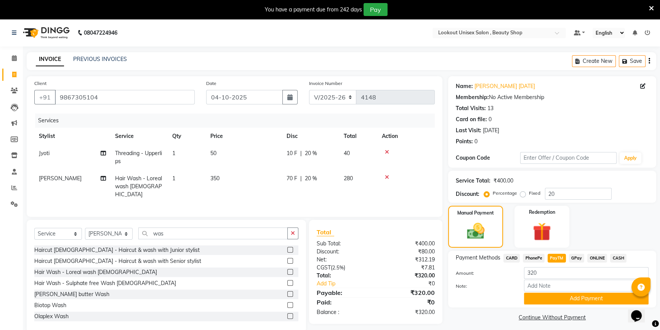
scroll to position [19, 0]
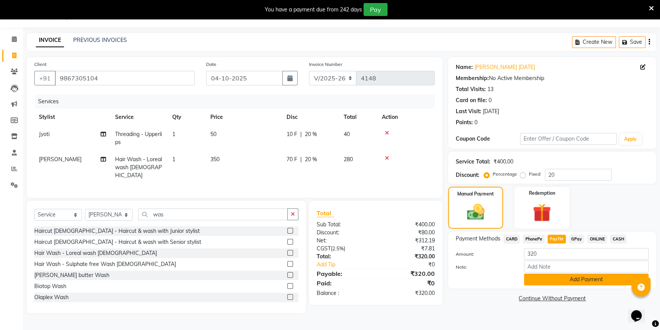
click at [559, 277] on button "Add Payment" at bounding box center [586, 280] width 125 height 12
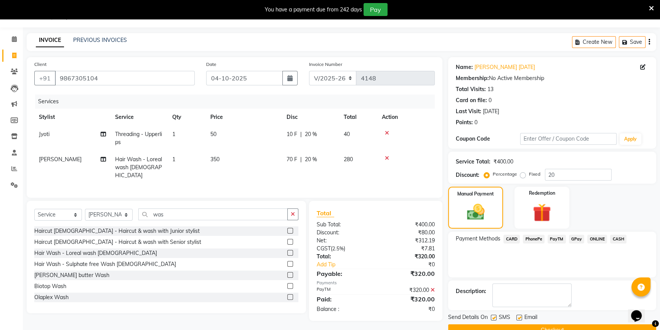
scroll to position [36, 0]
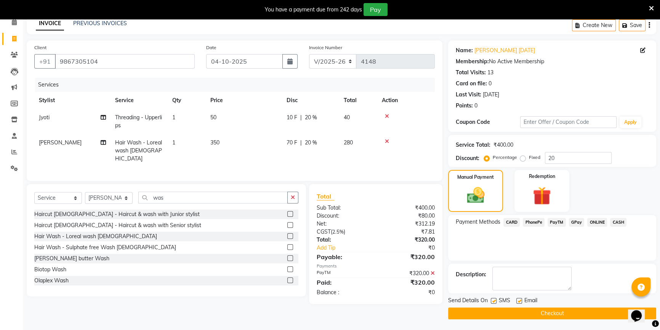
click at [517, 300] on label at bounding box center [520, 301] width 6 height 6
click at [517, 300] on input "checkbox" at bounding box center [519, 301] width 5 height 5
checkbox input "false"
click at [519, 315] on button "Checkout" at bounding box center [552, 314] width 208 height 12
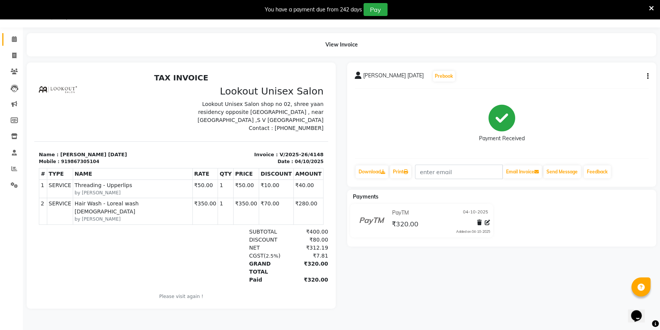
click at [6, 39] on link "Calendar" at bounding box center [11, 39] width 18 height 13
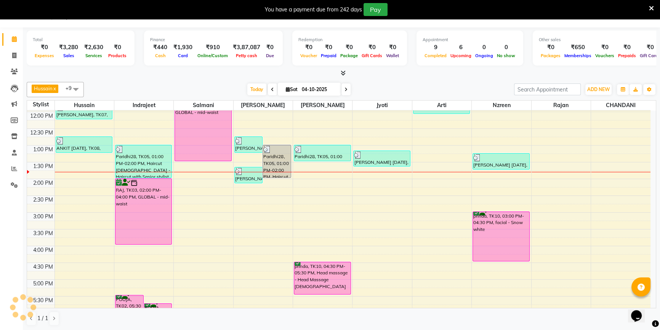
scroll to position [98, 0]
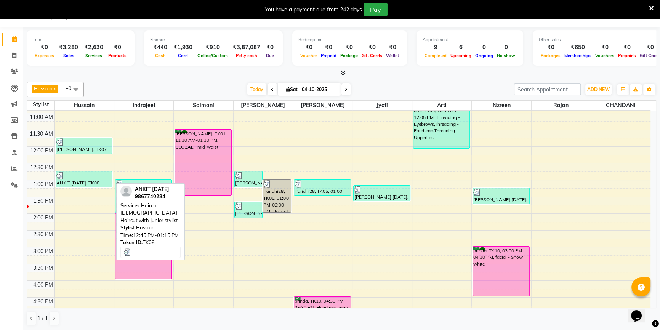
click at [72, 179] on div "ANKIT [DATE], TK08, 12:45 PM-01:15 PM, Haircut [DEMOGRAPHIC_DATA] - Haircut wit…" at bounding box center [84, 180] width 56 height 16
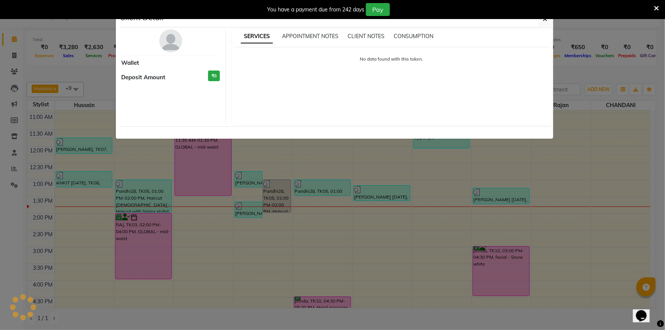
select select "3"
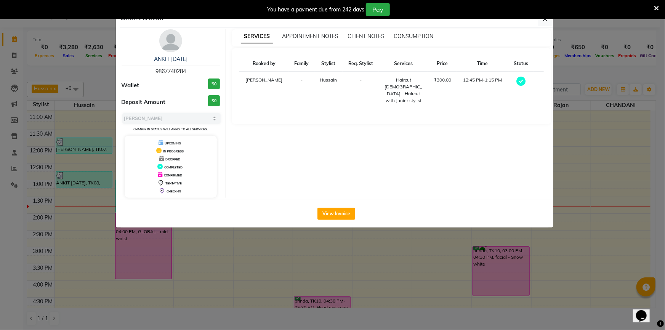
click at [178, 71] on span "9867740284" at bounding box center [171, 71] width 31 height 7
copy span "9867740284"
click at [542, 22] on button "button" at bounding box center [545, 19] width 14 height 14
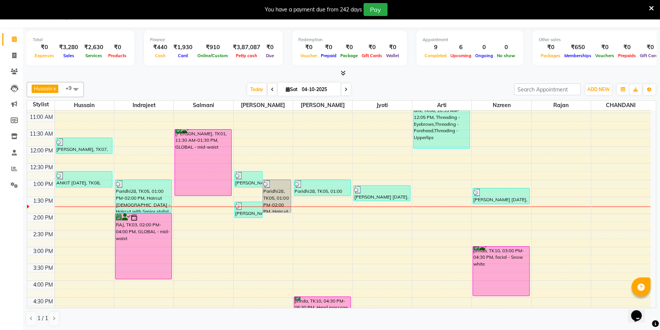
scroll to position [133, 0]
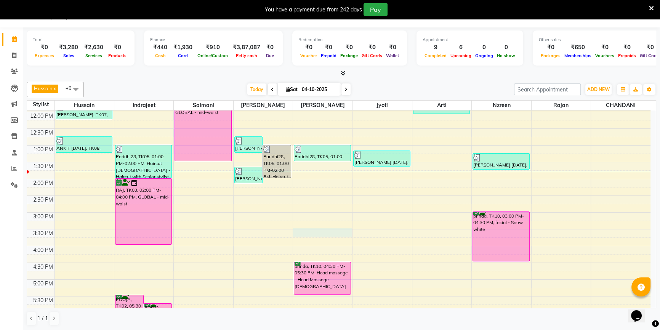
click at [309, 229] on div "8:00 AM 8:30 AM 9:00 AM 9:30 AM 10:00 AM 10:30 AM 11:00 AM 11:30 AM 12:00 PM 12…" at bounding box center [339, 212] width 624 height 469
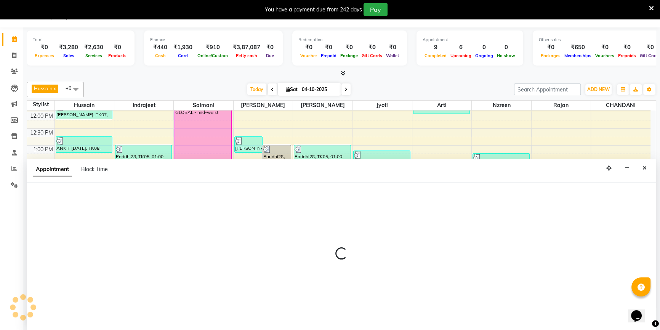
scroll to position [19, 0]
select select "68259"
select select "930"
select select "tentative"
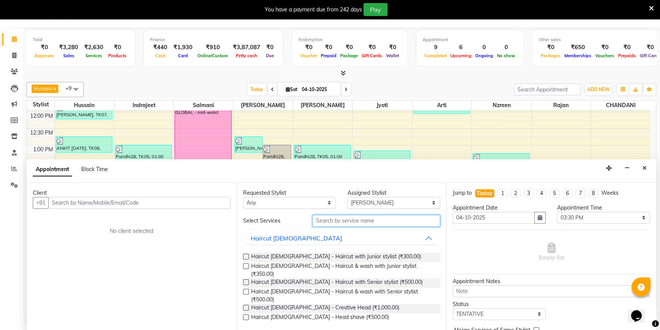
click at [349, 219] on input "text" at bounding box center [377, 221] width 128 height 12
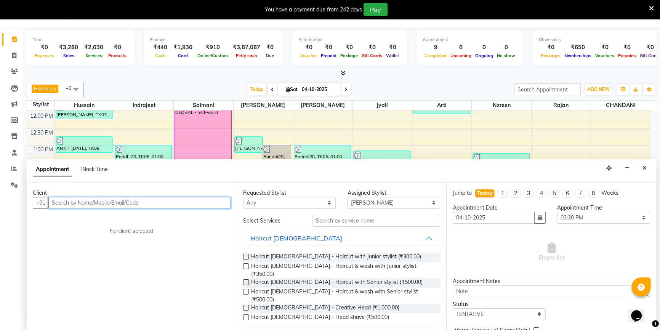
drag, startPoint x: 349, startPoint y: 219, endPoint x: 200, endPoint y: 206, distance: 148.9
click at [200, 206] on input "text" at bounding box center [139, 203] width 182 height 12
paste input "9867740284"
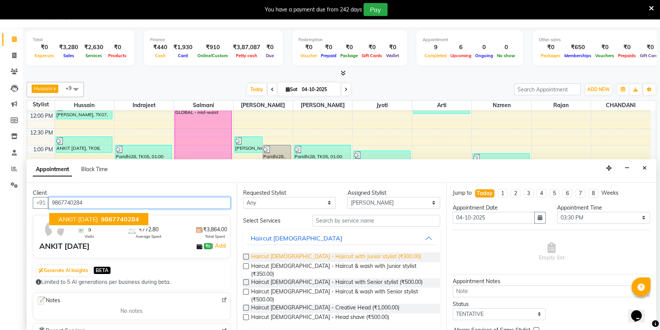
type input "9867740284"
click at [323, 258] on span "Haircut [DEMOGRAPHIC_DATA] - Haircut with Junior stylist (₹300.00)" at bounding box center [336, 258] width 170 height 10
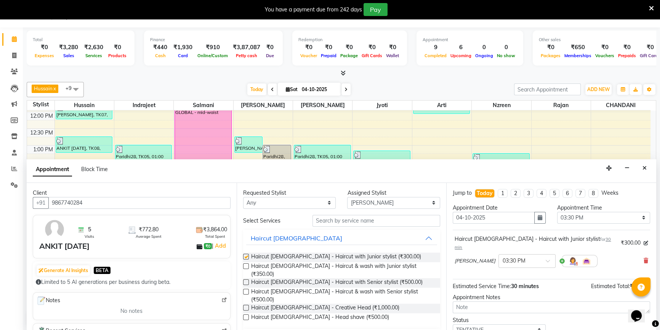
checkbox input "false"
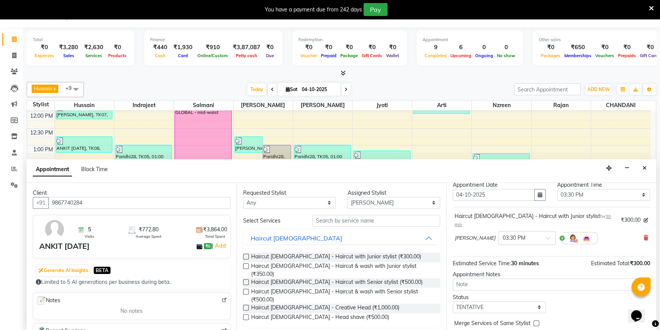
scroll to position [45, 0]
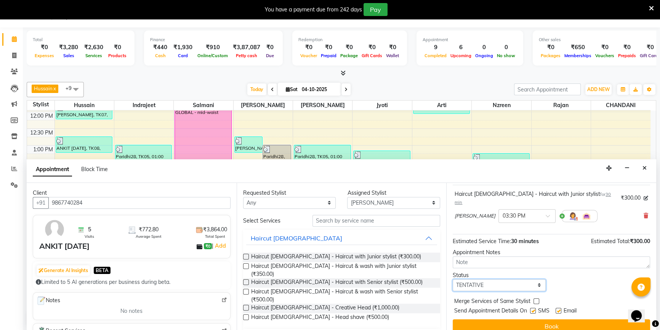
click at [485, 279] on select "Select TENTATIVE CONFIRM CHECK-IN UPCOMING" at bounding box center [499, 285] width 93 height 12
select select "confirm booking"
click at [453, 279] on select "Select TENTATIVE CONFIRM CHECK-IN UPCOMING" at bounding box center [499, 285] width 93 height 12
click at [557, 308] on label at bounding box center [559, 311] width 6 height 6
click at [557, 309] on input "checkbox" at bounding box center [558, 311] width 5 height 5
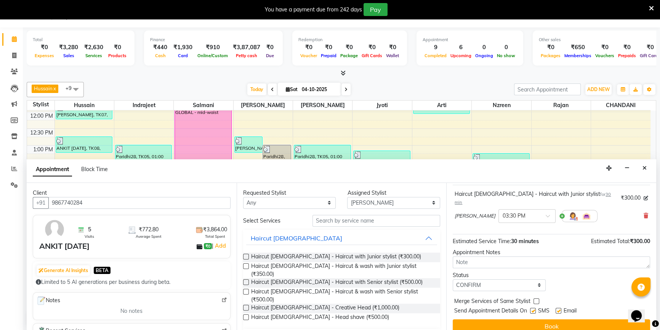
checkbox input "false"
click at [532, 308] on label at bounding box center [533, 311] width 6 height 6
click at [532, 309] on input "checkbox" at bounding box center [532, 311] width 5 height 5
checkbox input "false"
click at [535, 320] on button "Book" at bounding box center [552, 327] width 198 height 14
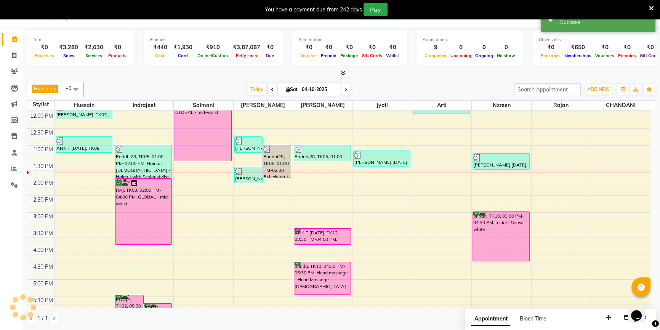
scroll to position [0, 0]
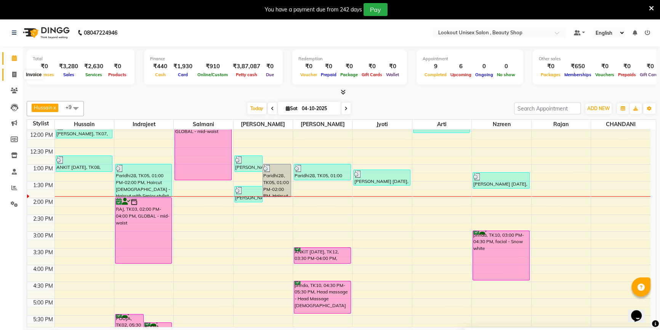
click at [15, 72] on icon at bounding box center [14, 75] width 4 height 6
select select "service"
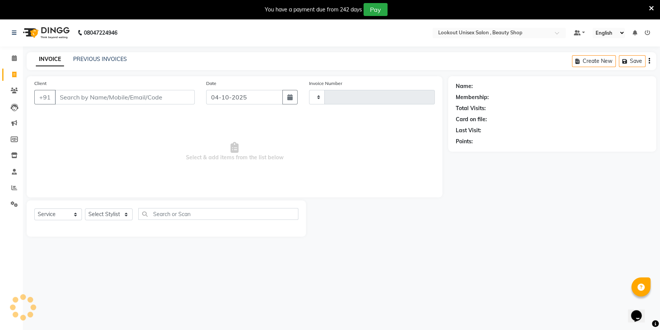
type input "4149"
select select "7658"
click at [109, 210] on select "Select Stylist" at bounding box center [109, 215] width 48 height 12
click at [112, 224] on div "Select Service Product Membership Package Voucher Prepaid Gift Card Select Styl…" at bounding box center [166, 217] width 264 height 18
click at [107, 212] on select "Select Stylist [PERSON_NAME] [PERSON_NAME] Sir Disha [PERSON_NAME] Jyoti Mahesh…" at bounding box center [109, 215] width 48 height 12
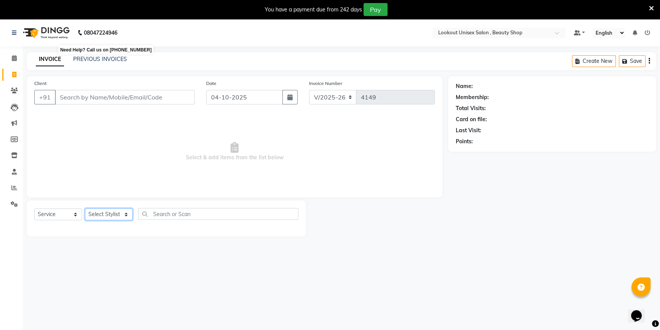
select select "68895"
click at [85, 209] on select "Select Stylist [PERSON_NAME] [PERSON_NAME] Sir Disha [PERSON_NAME] Jyoti Mahesh…" at bounding box center [109, 215] width 48 height 12
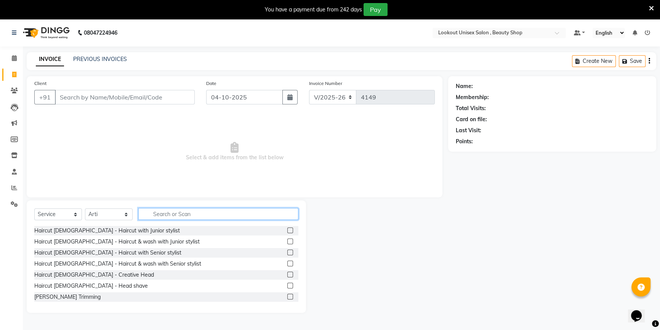
click at [192, 213] on input "text" at bounding box center [218, 214] width 160 height 12
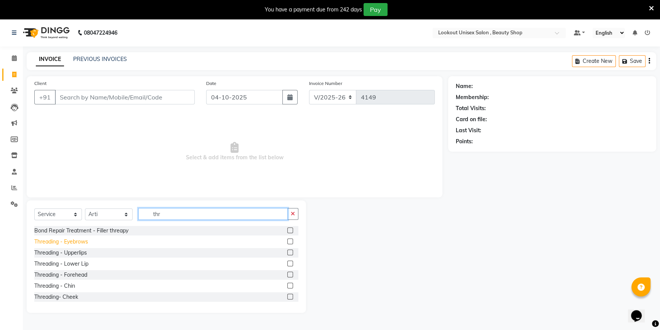
type input "thr"
click at [85, 244] on div "Threading - Eyebrows" at bounding box center [61, 242] width 54 height 8
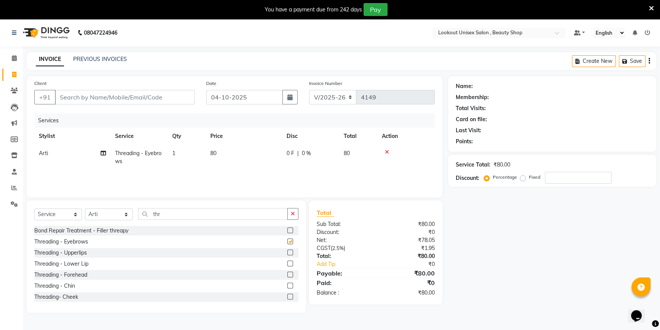
checkbox input "false"
click at [70, 278] on div "Threading - Forehead" at bounding box center [60, 275] width 53 height 8
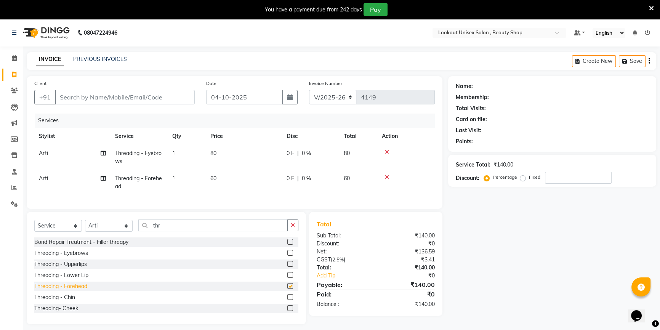
checkbox input "false"
click at [95, 96] on input "Client" at bounding box center [125, 97] width 140 height 14
type input "8"
type input "0"
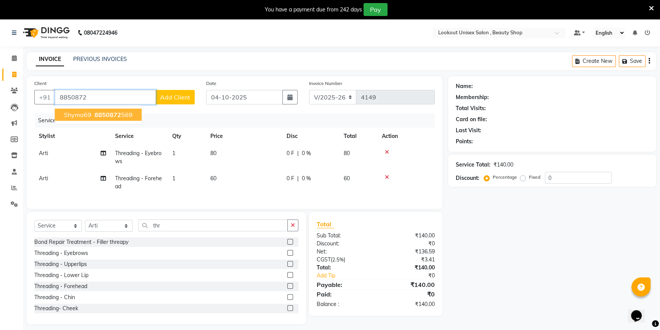
click at [99, 110] on button "Shyma69 8850872 569" at bounding box center [98, 115] width 87 height 12
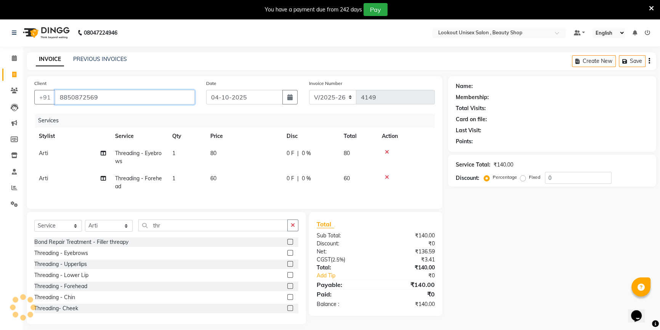
type input "8850872569"
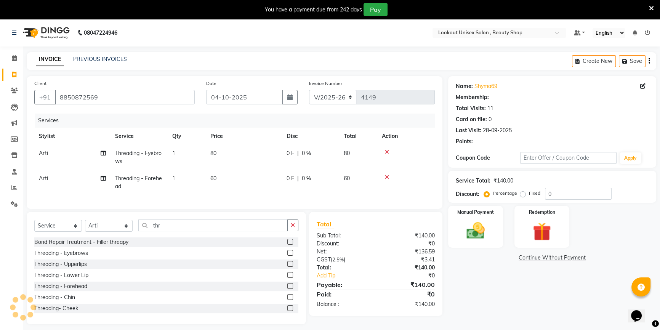
type input "20"
select select "1: Object"
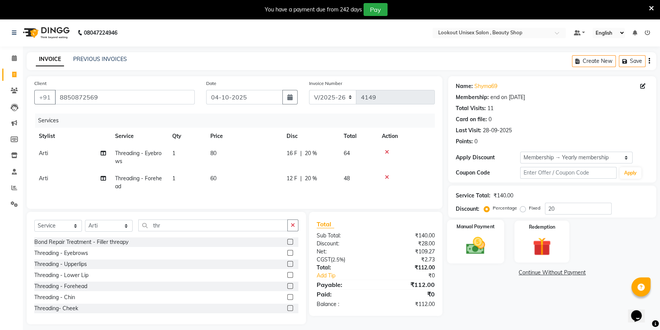
click at [486, 244] on img at bounding box center [476, 246] width 31 height 22
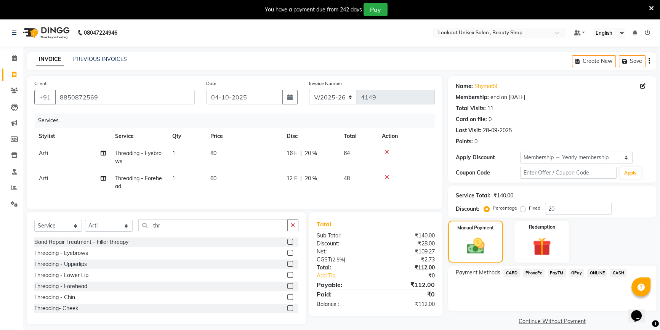
click at [617, 272] on span "CASH" at bounding box center [618, 273] width 16 height 9
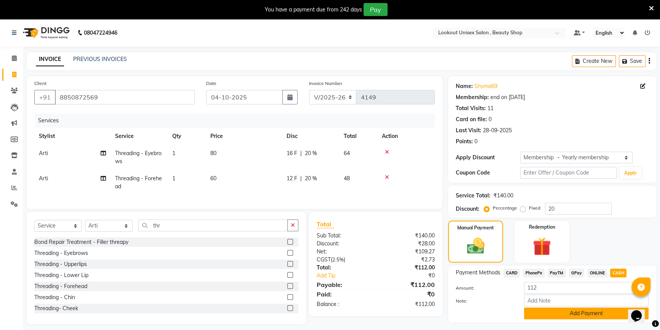
click at [580, 311] on button "Add Payment" at bounding box center [586, 314] width 125 height 12
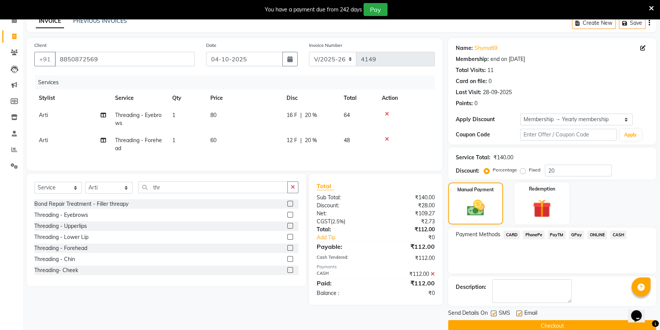
scroll to position [51, 0]
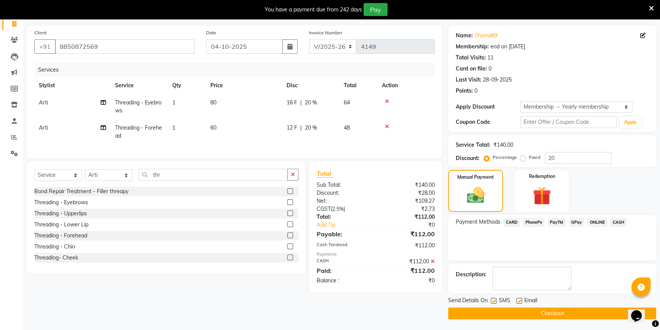
click at [520, 302] on label at bounding box center [520, 301] width 6 height 6
click at [520, 302] on input "checkbox" at bounding box center [519, 301] width 5 height 5
checkbox input "false"
click at [525, 314] on button "Checkout" at bounding box center [552, 314] width 208 height 12
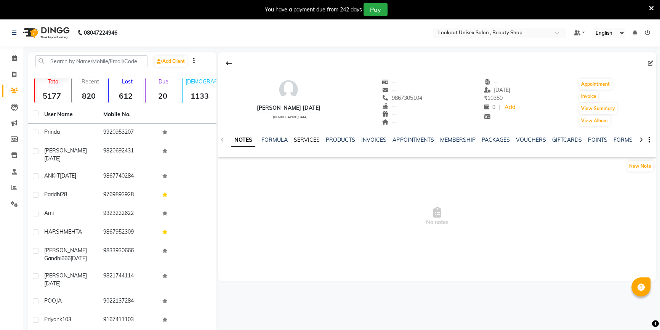
click at [318, 140] on link "SERVICES" at bounding box center [307, 140] width 26 height 7
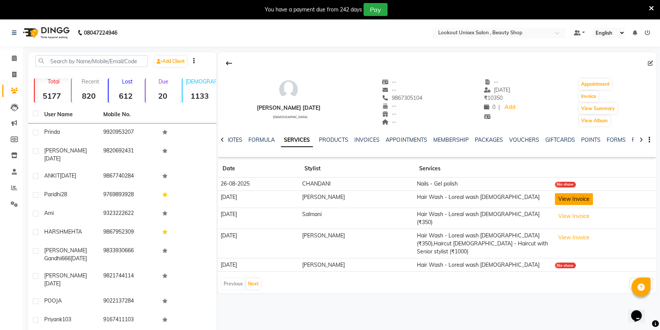
click at [564, 200] on button "View Invoice" at bounding box center [574, 199] width 38 height 12
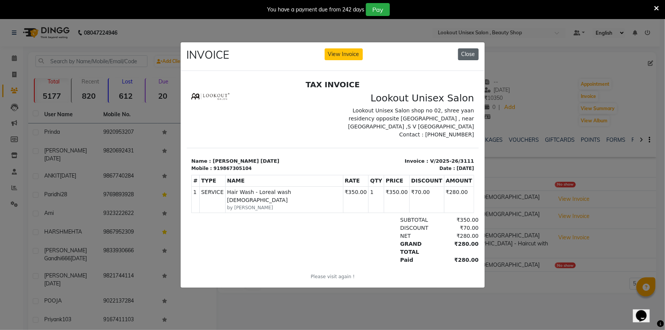
click at [469, 48] on button "Close" at bounding box center [468, 54] width 21 height 12
